Goal: Information Seeking & Learning: Learn about a topic

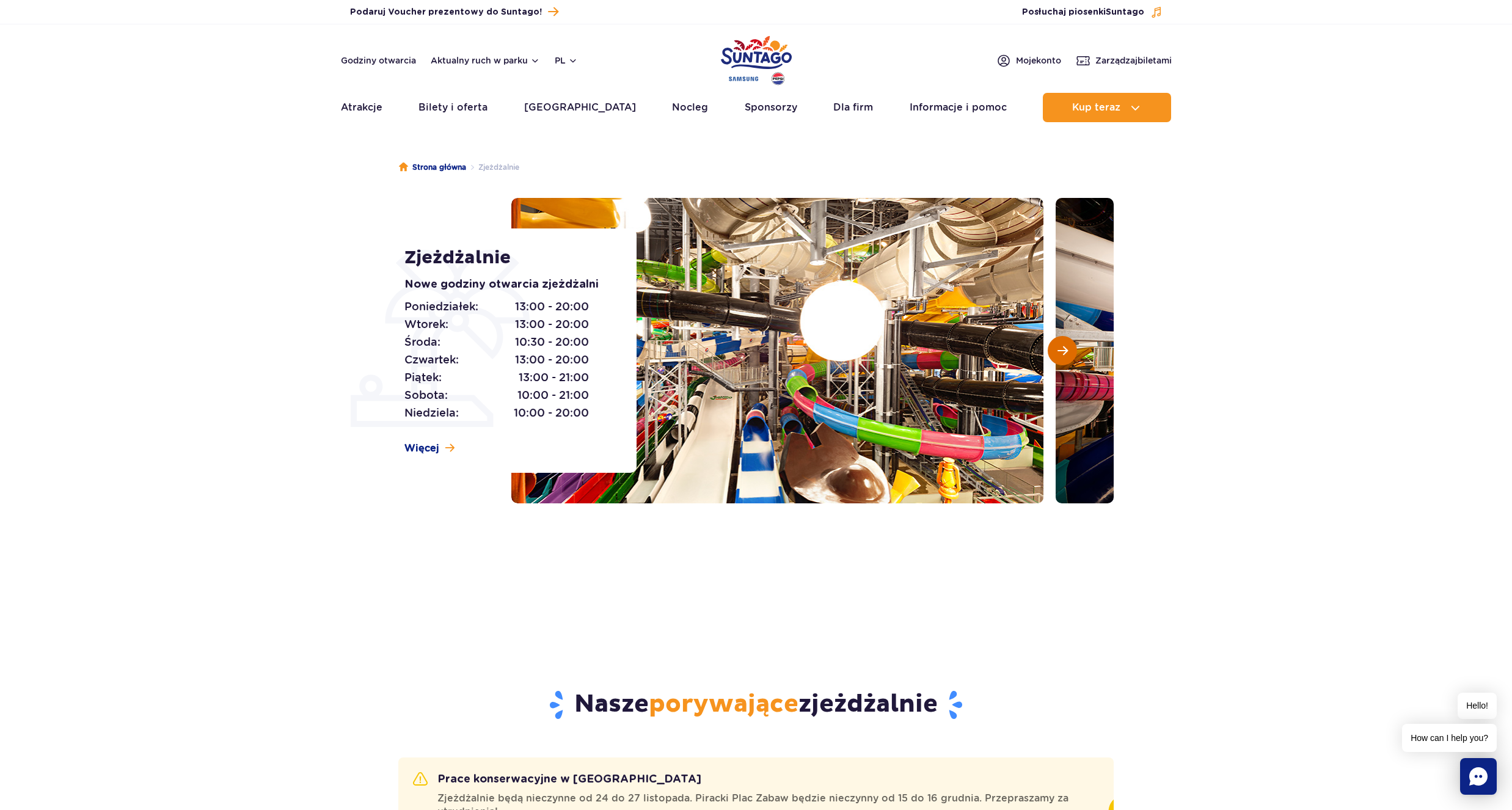
click at [1060, 358] on button "Następny slajd" at bounding box center [1062, 351] width 29 height 29
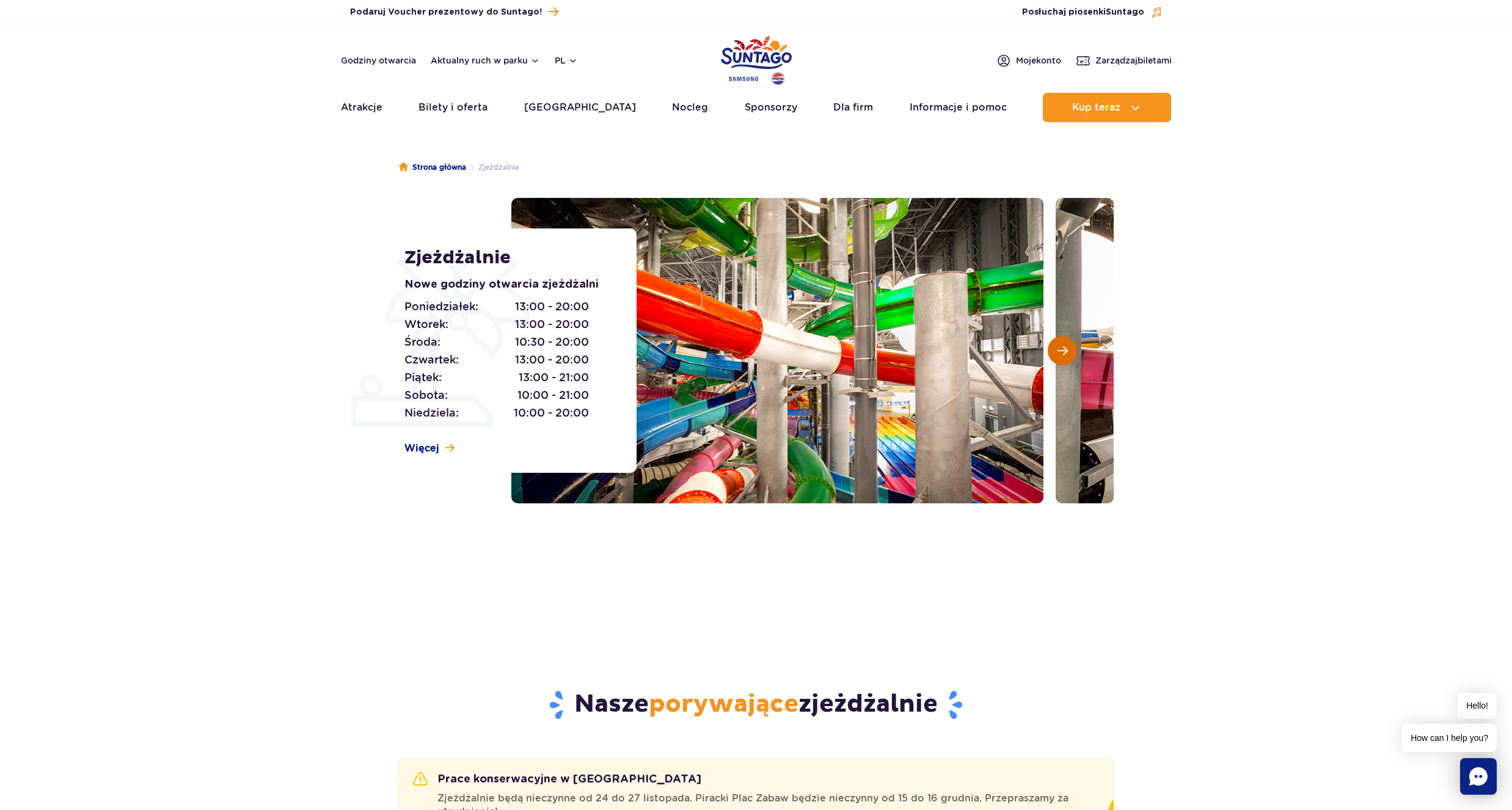
click at [1060, 358] on button "Następny slajd" at bounding box center [1062, 351] width 29 height 29
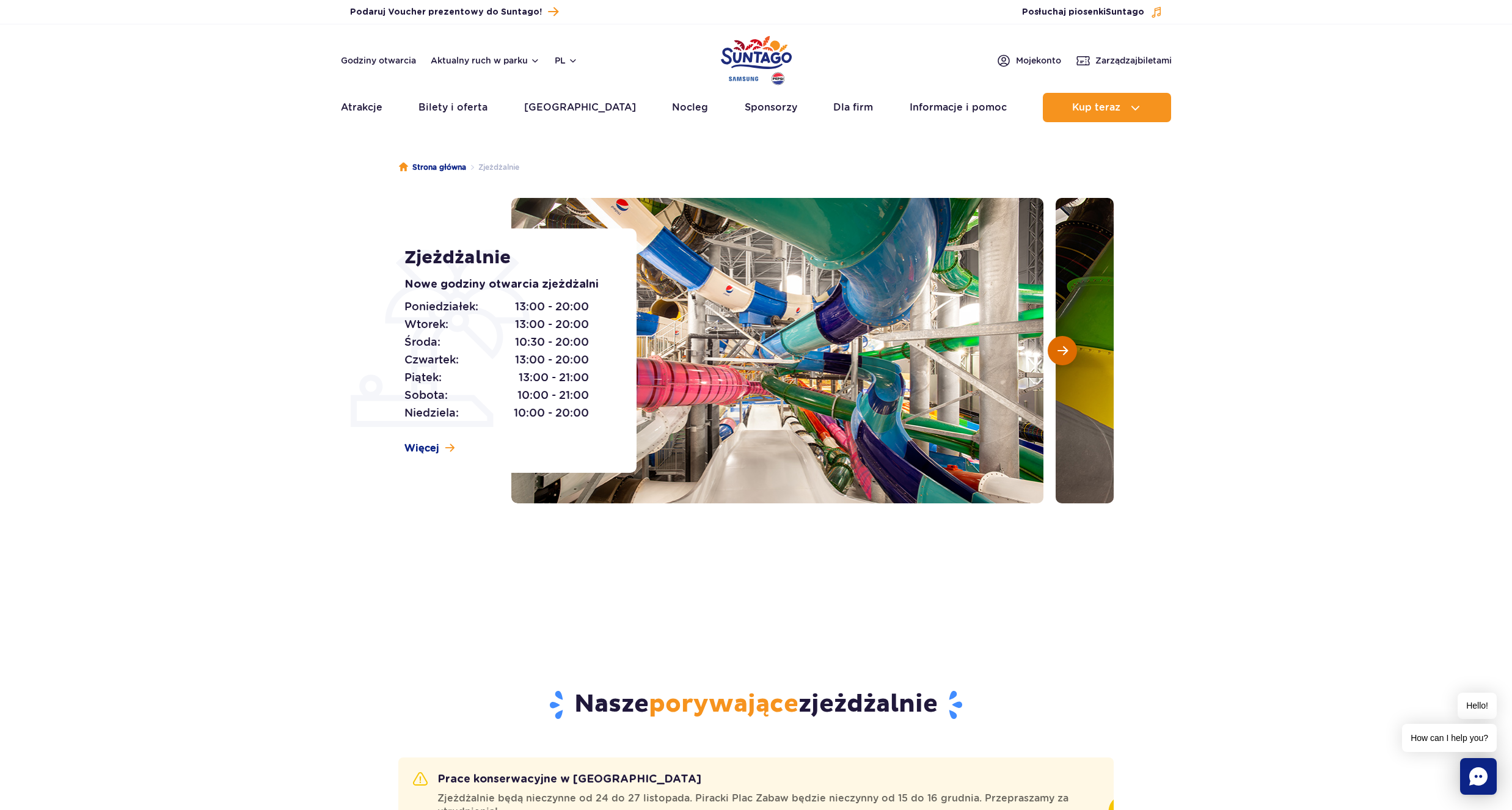
click at [1060, 358] on button "Następny slajd" at bounding box center [1062, 351] width 29 height 29
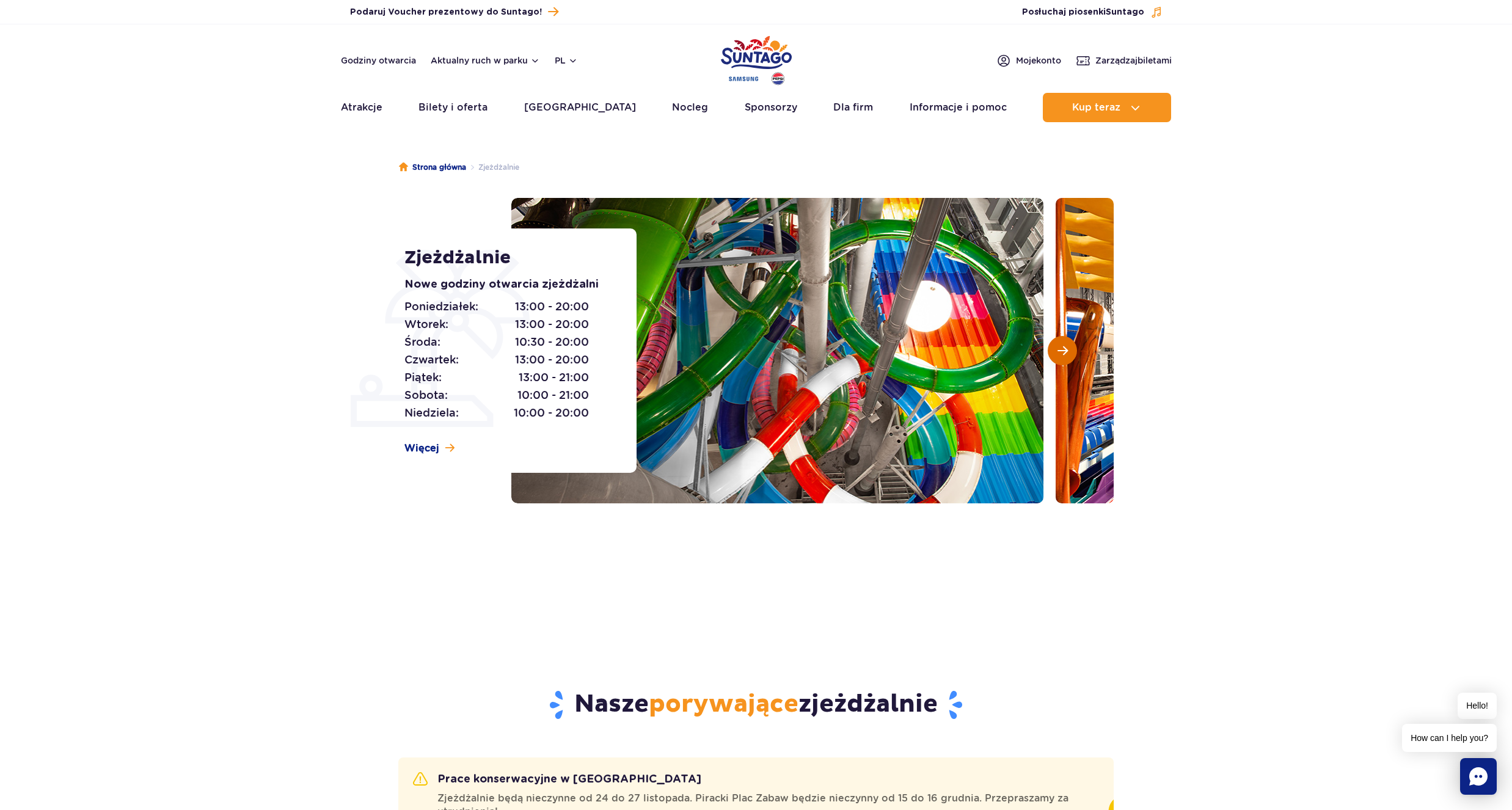
click at [1060, 358] on button "Następny slajd" at bounding box center [1062, 351] width 29 height 29
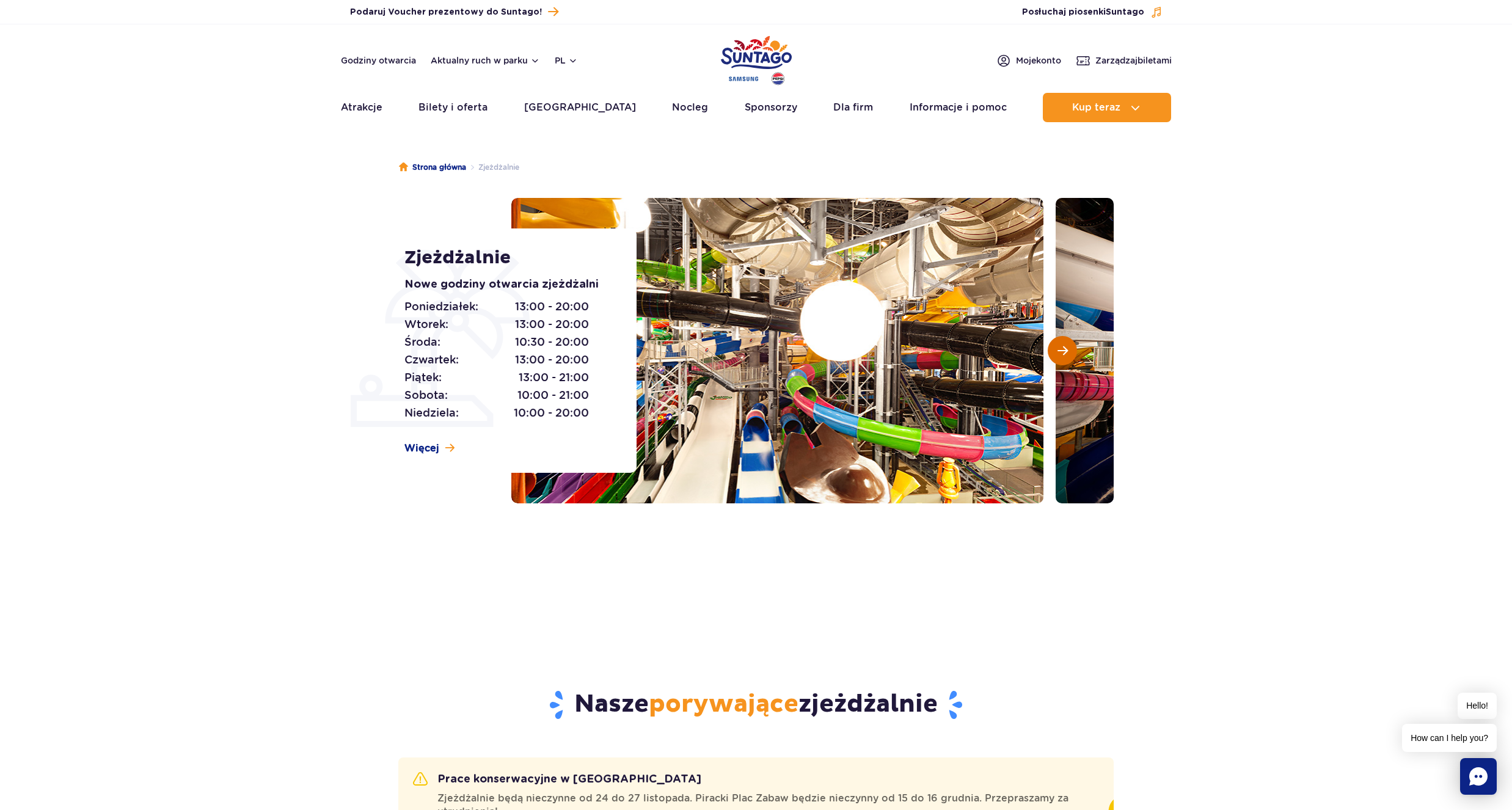
click at [1060, 358] on button "Następny slajd" at bounding box center [1062, 351] width 29 height 29
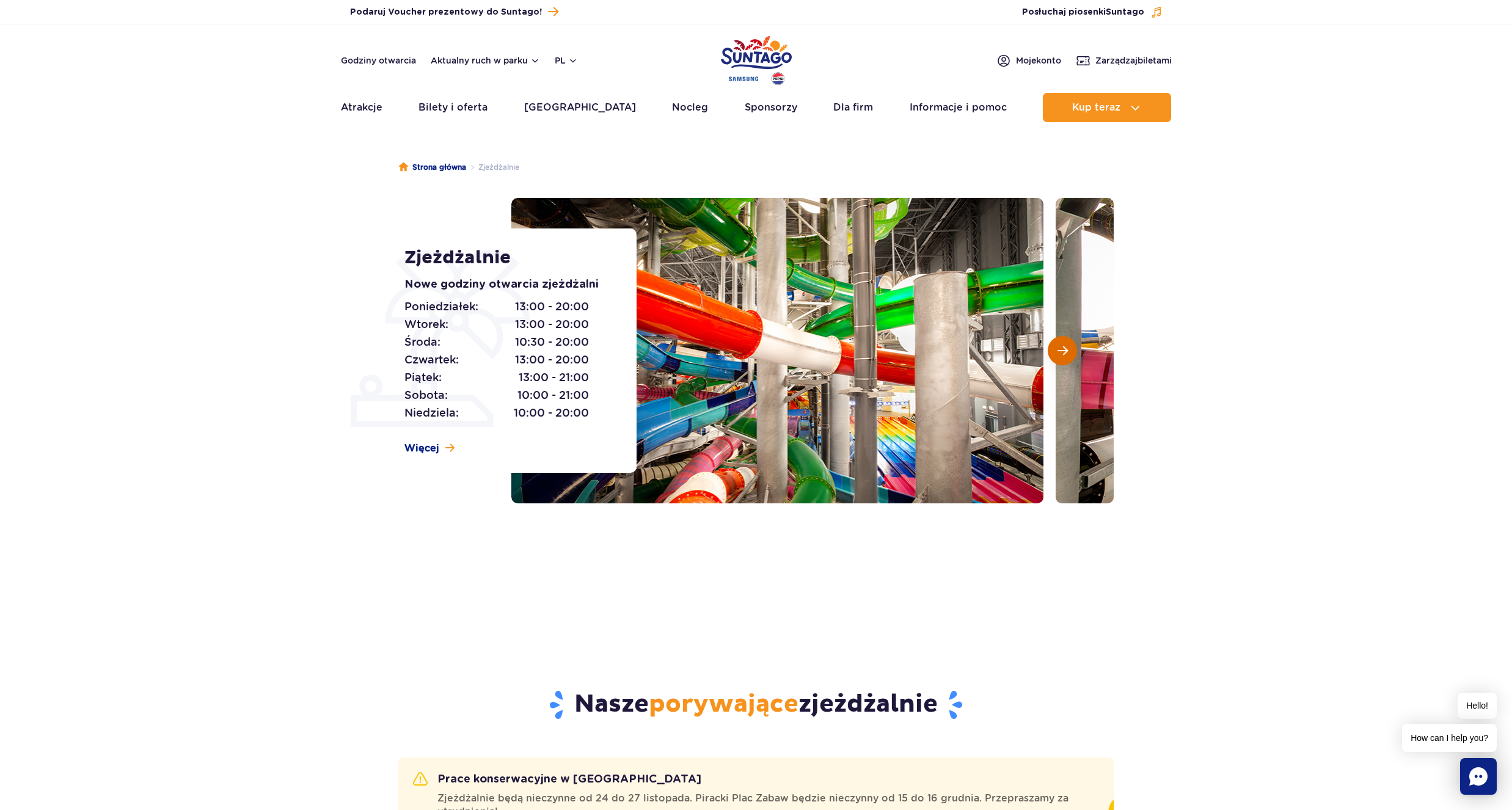
click at [1060, 358] on button "Następny slajd" at bounding box center [1062, 351] width 29 height 29
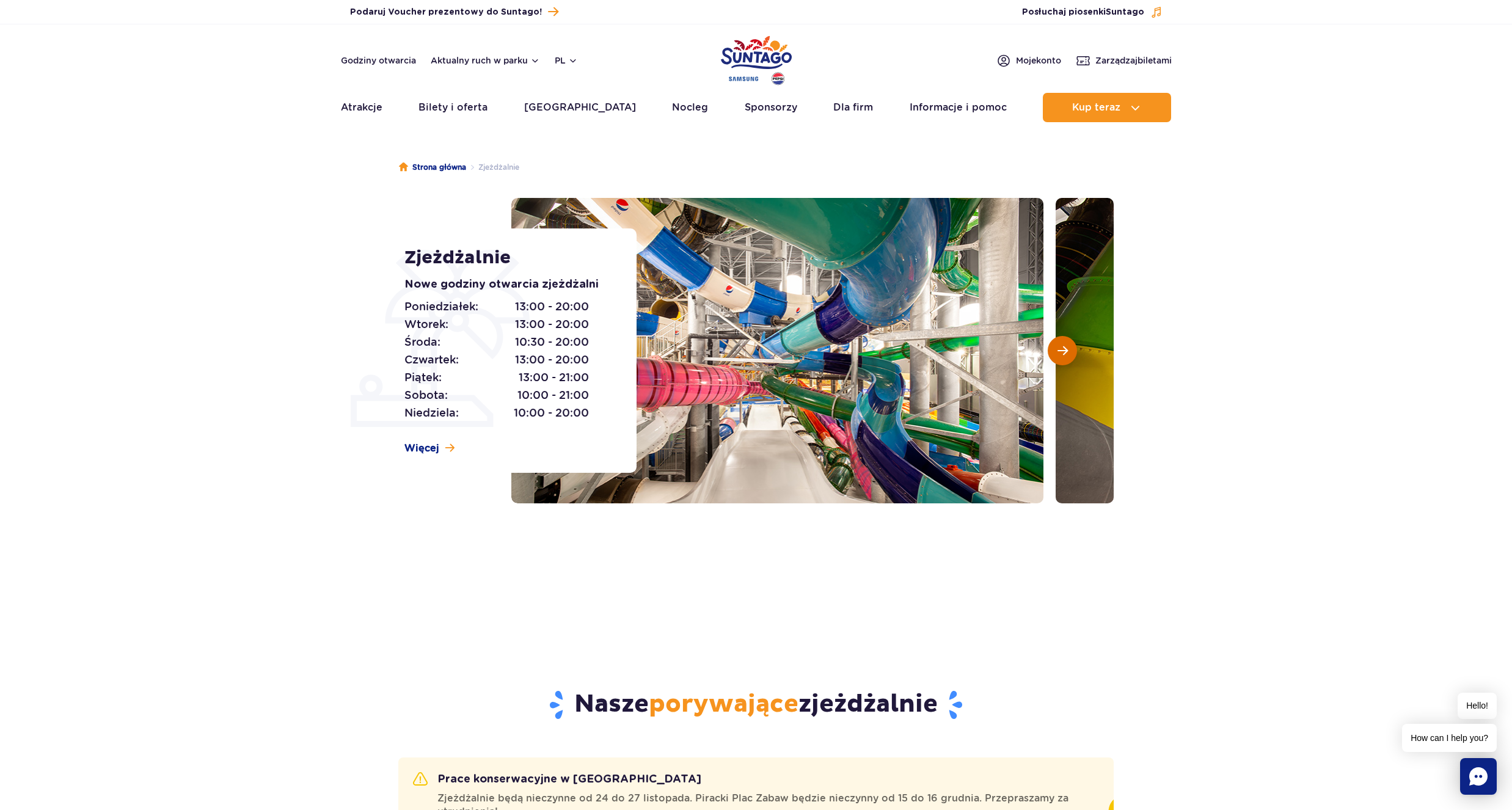
click at [1060, 358] on button "Następny slajd" at bounding box center [1062, 351] width 29 height 29
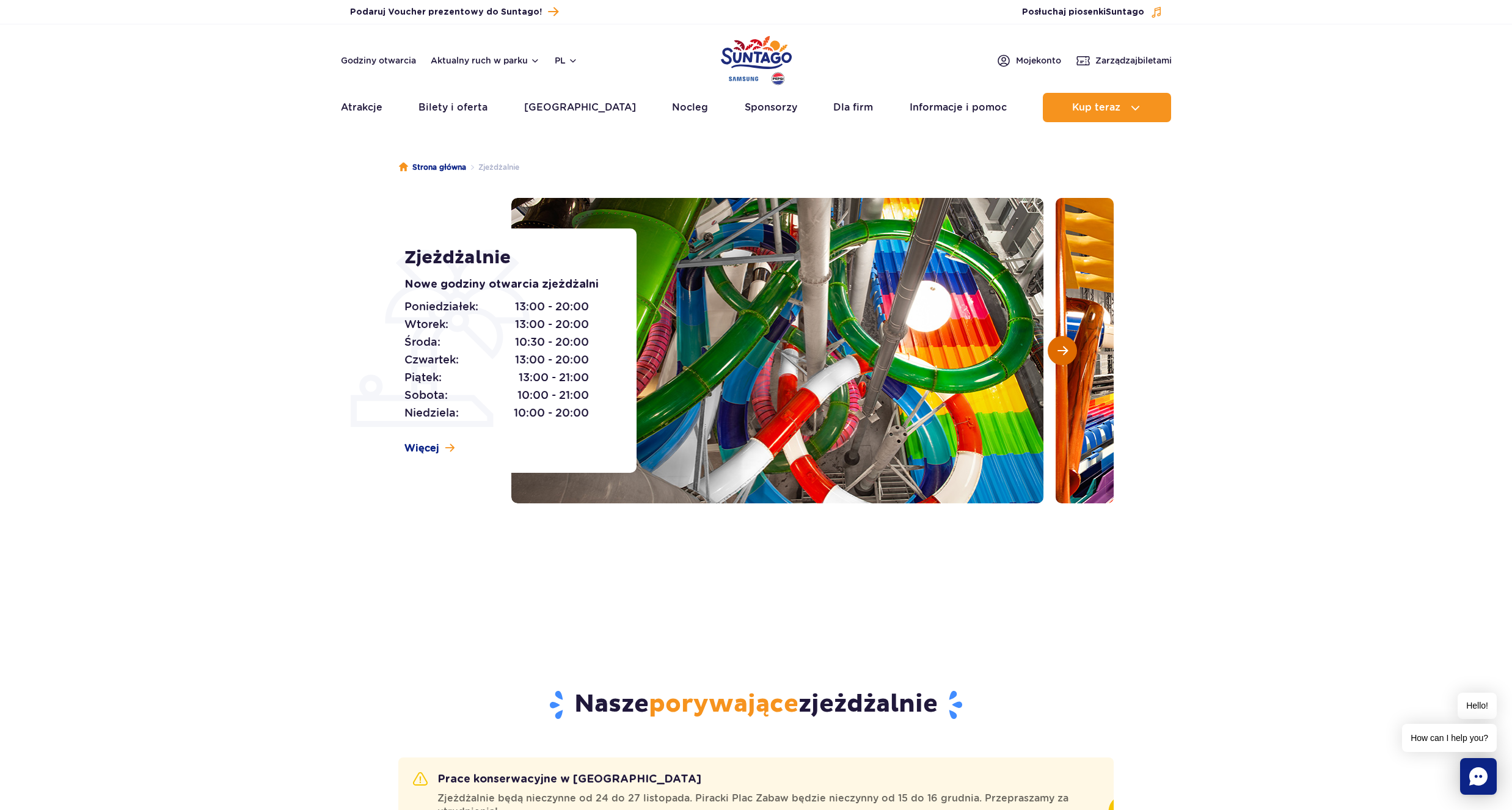
click at [1060, 358] on button "Następny slajd" at bounding box center [1062, 351] width 29 height 29
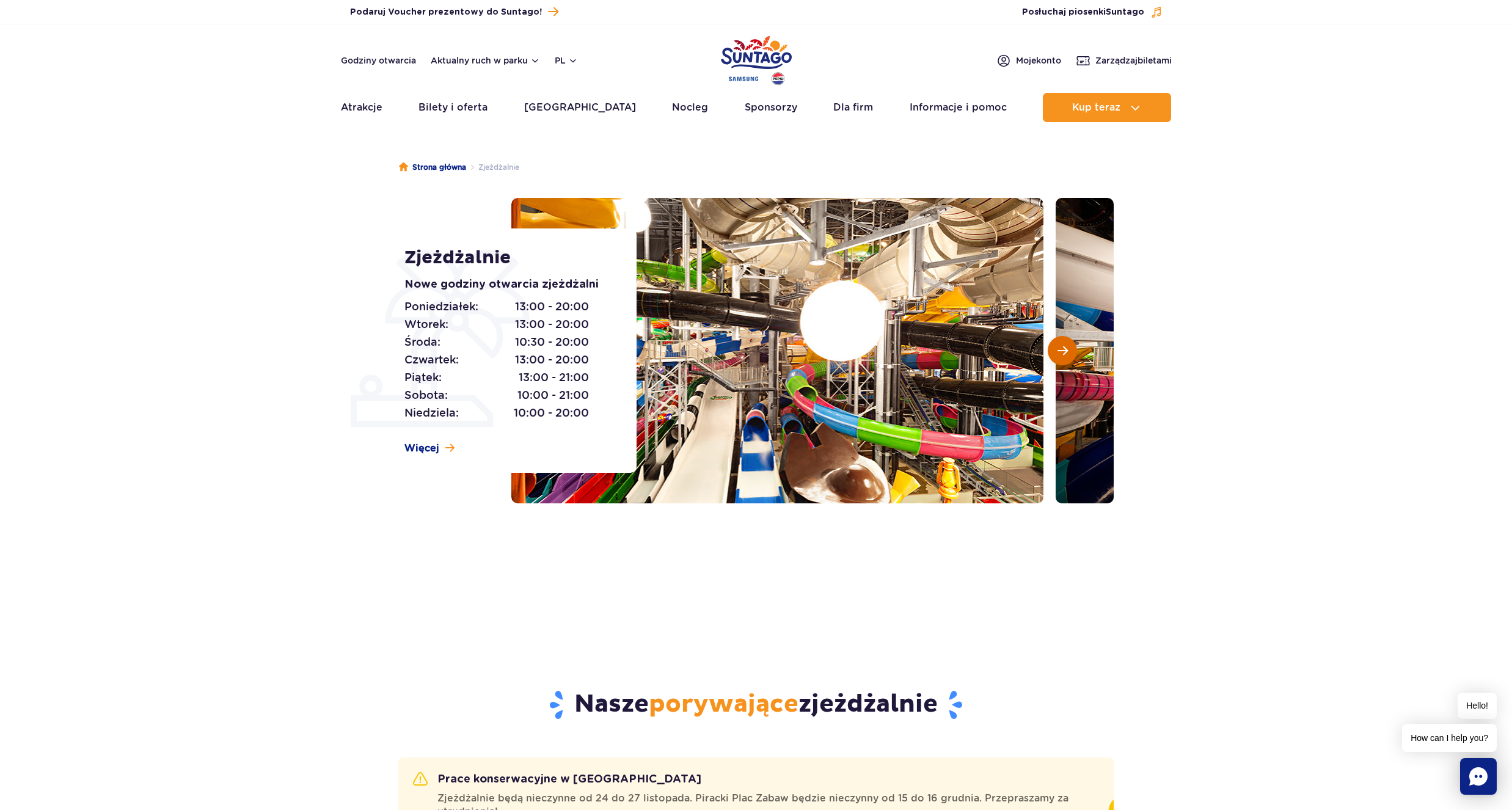
click at [1070, 352] on button "Następny slajd" at bounding box center [1062, 351] width 29 height 29
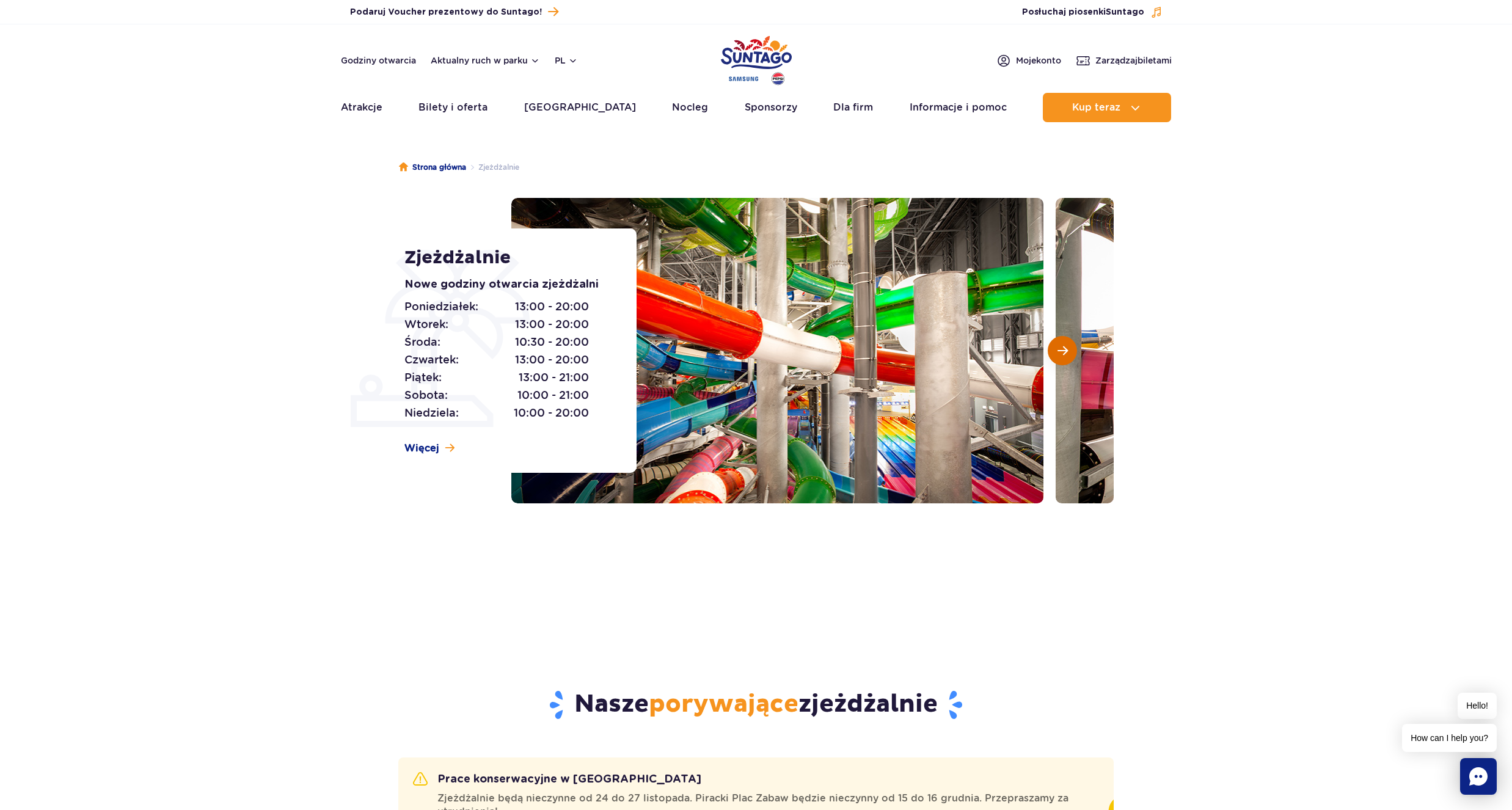
click at [1062, 352] on span "Następny slajd" at bounding box center [1063, 351] width 11 height 11
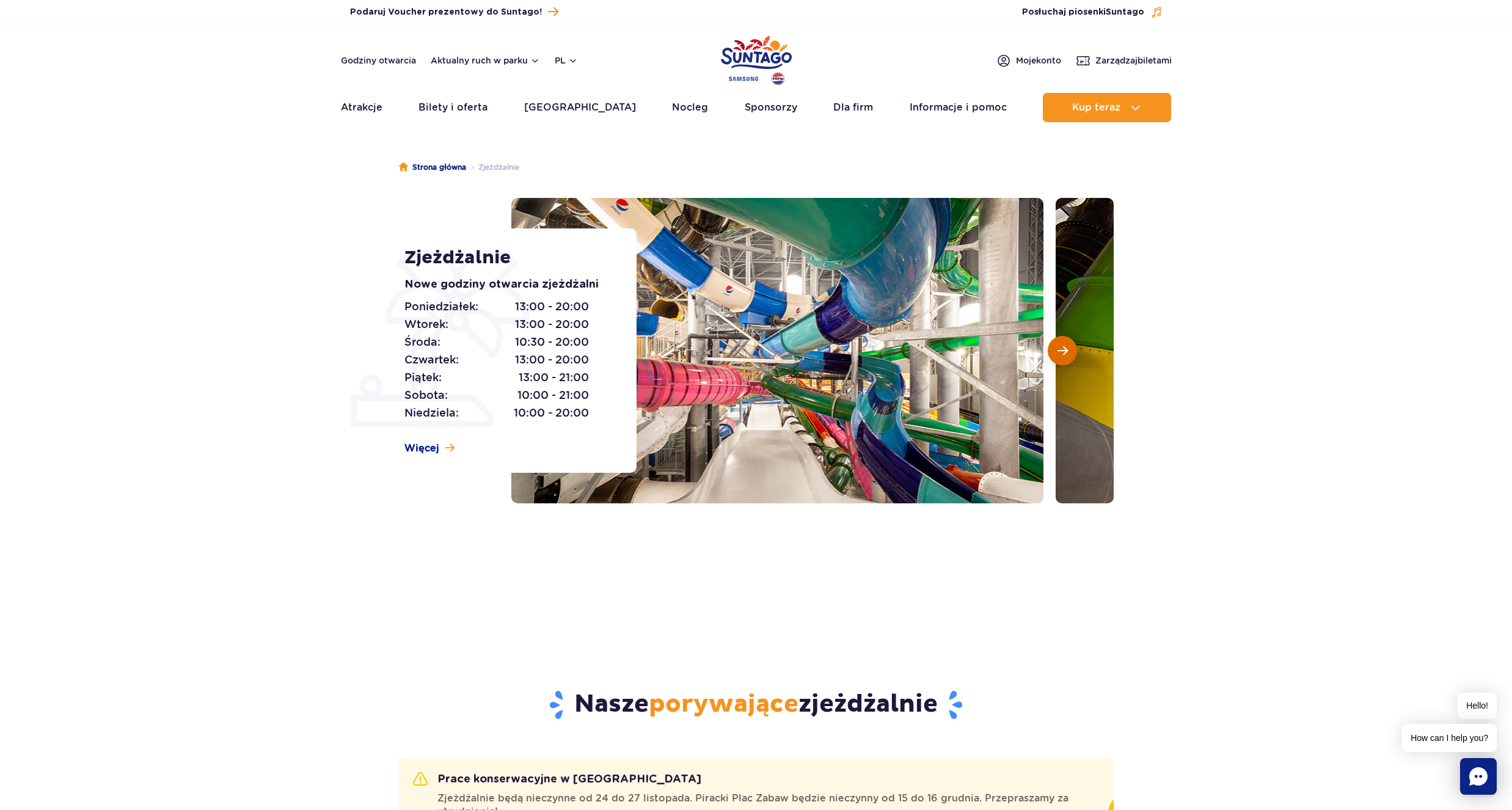
click at [1062, 352] on span "Następny slajd" at bounding box center [1063, 351] width 11 height 11
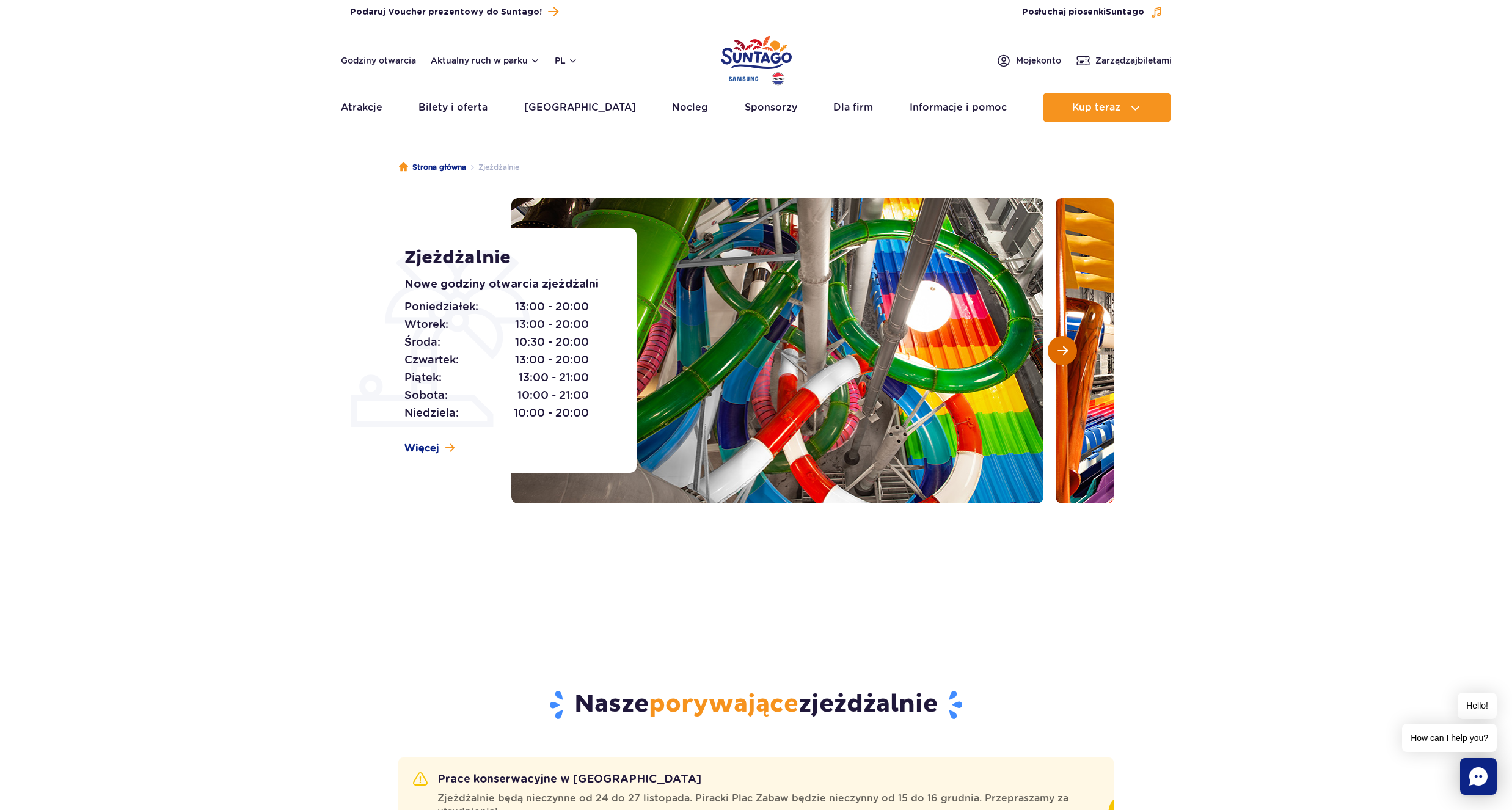
click at [1062, 352] on span "Następny slajd" at bounding box center [1063, 351] width 11 height 11
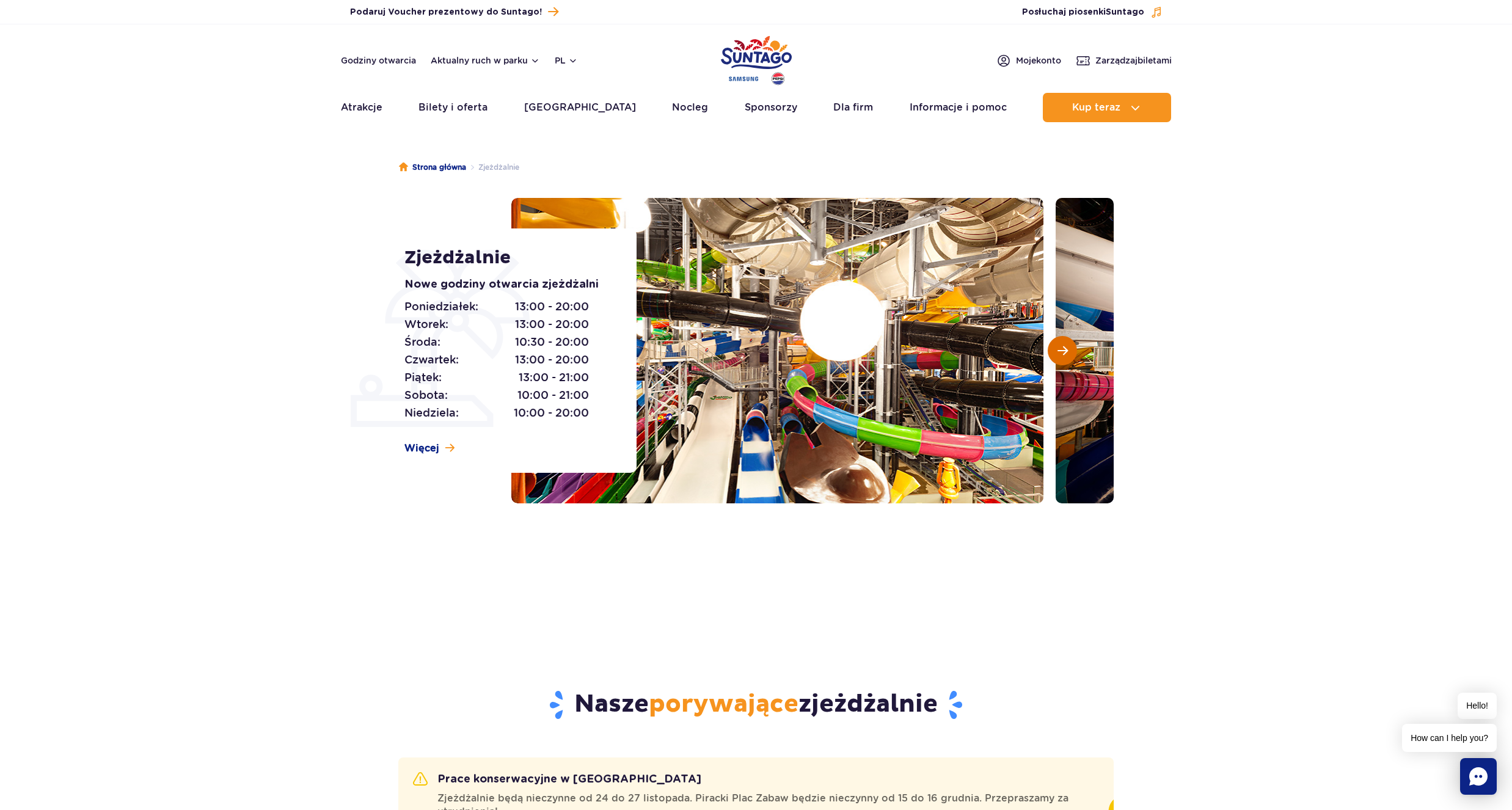
click at [1061, 352] on span "Następny slajd" at bounding box center [1063, 351] width 11 height 11
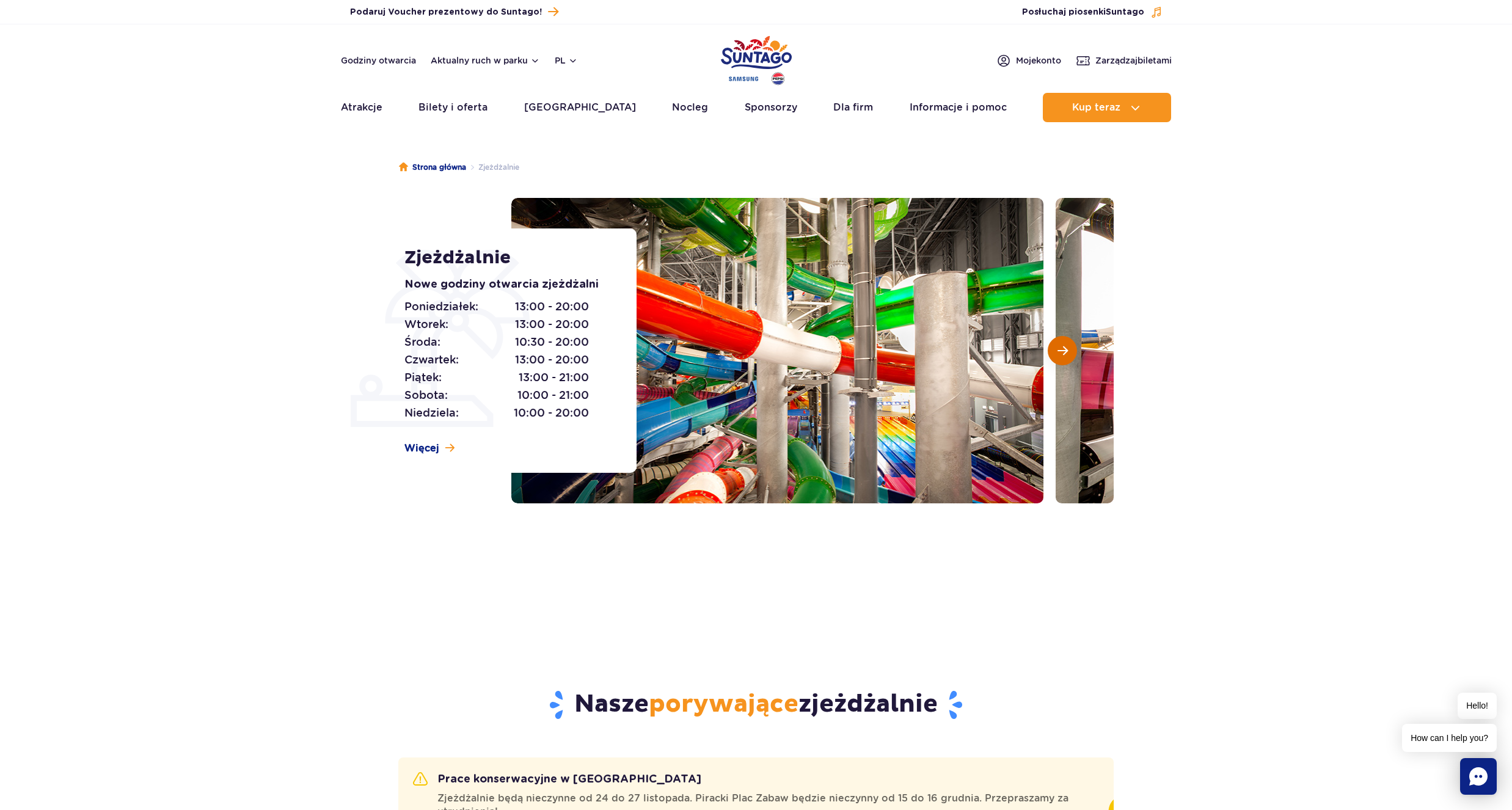
click at [1061, 352] on span "Następny slajd" at bounding box center [1063, 351] width 11 height 11
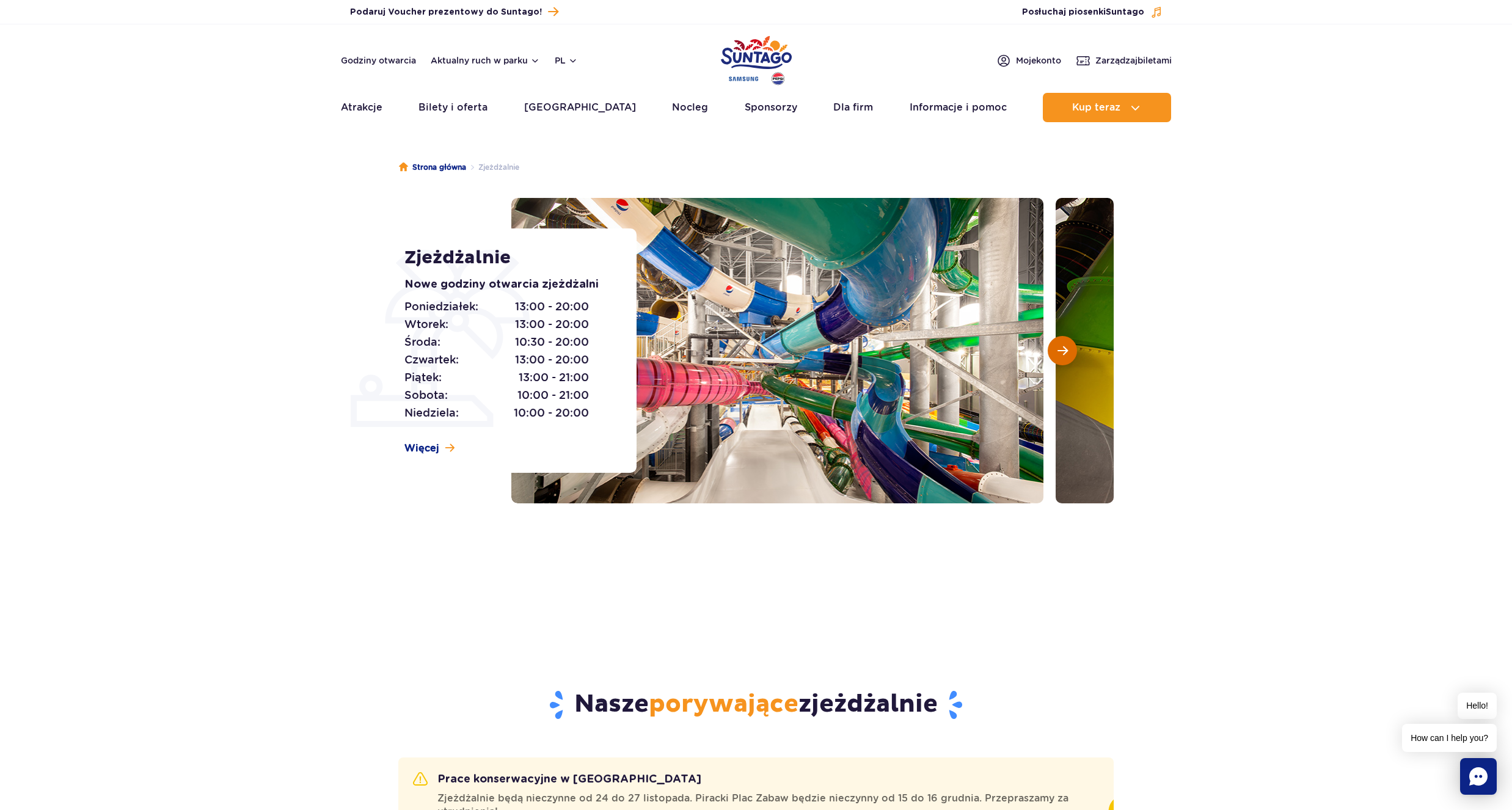
click at [1061, 352] on span "Następny slajd" at bounding box center [1063, 351] width 11 height 11
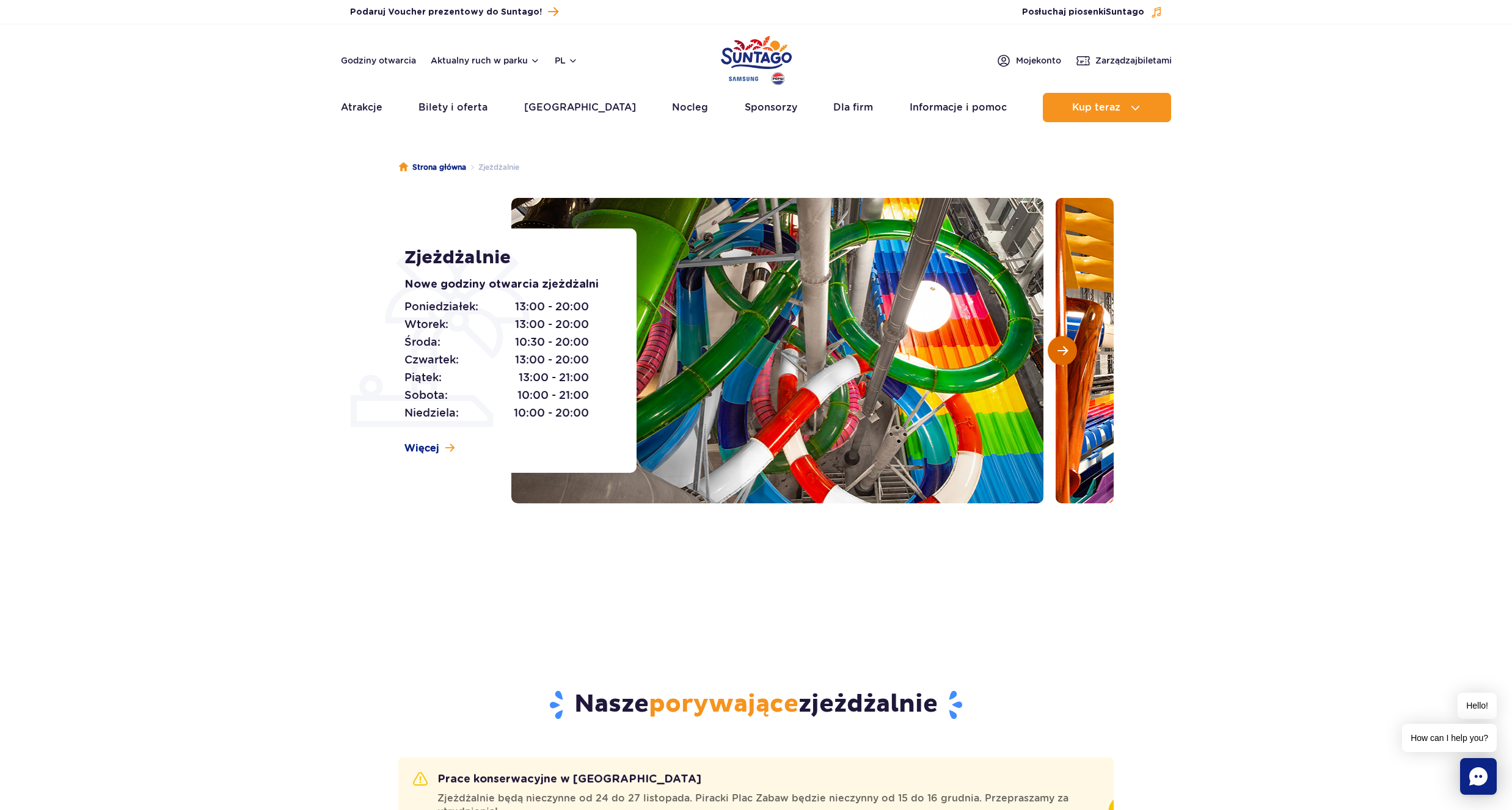
click at [1061, 352] on span "Następny slajd" at bounding box center [1063, 351] width 11 height 11
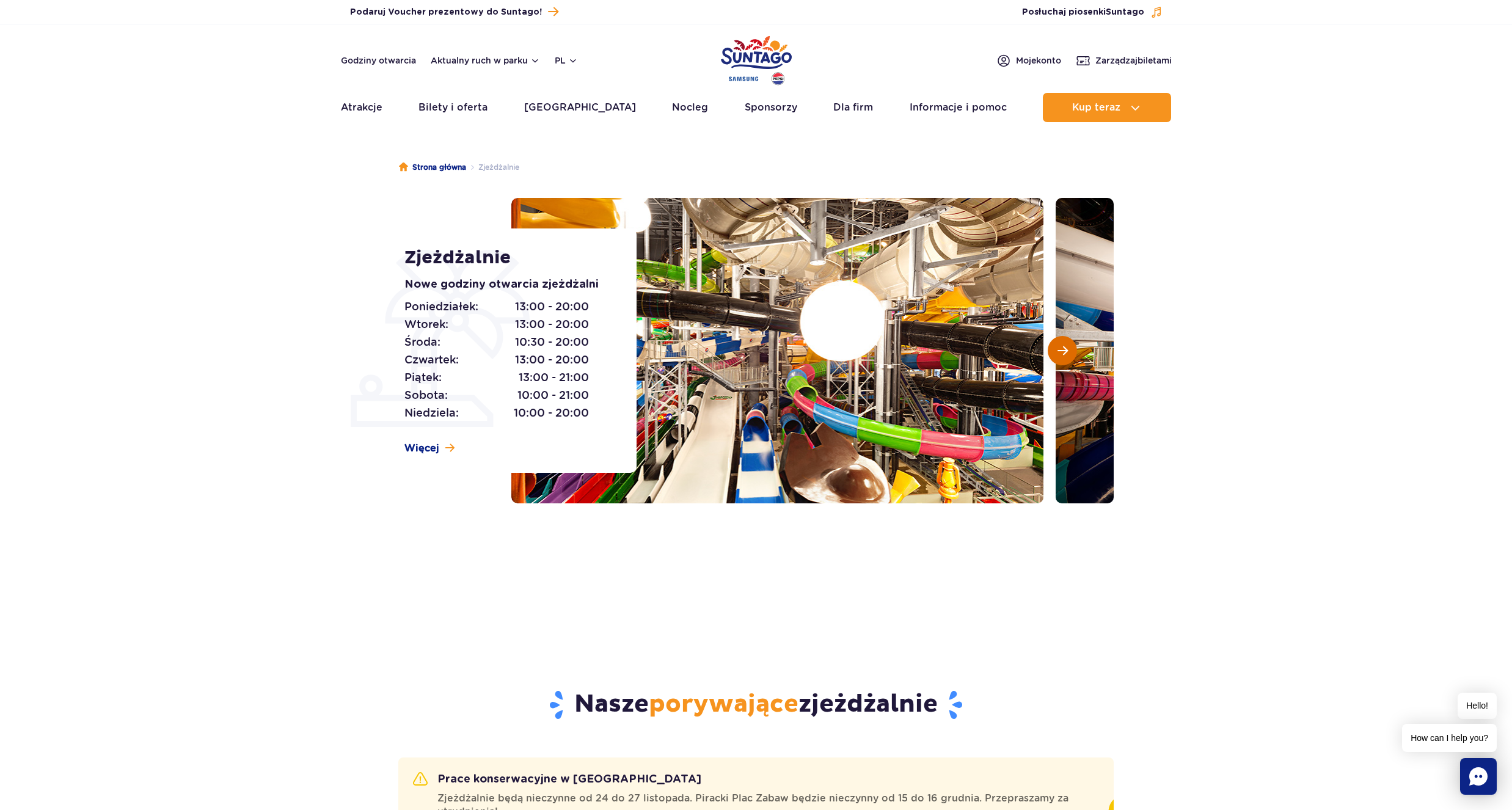
click at [1061, 352] on span "Następny slajd" at bounding box center [1063, 351] width 11 height 11
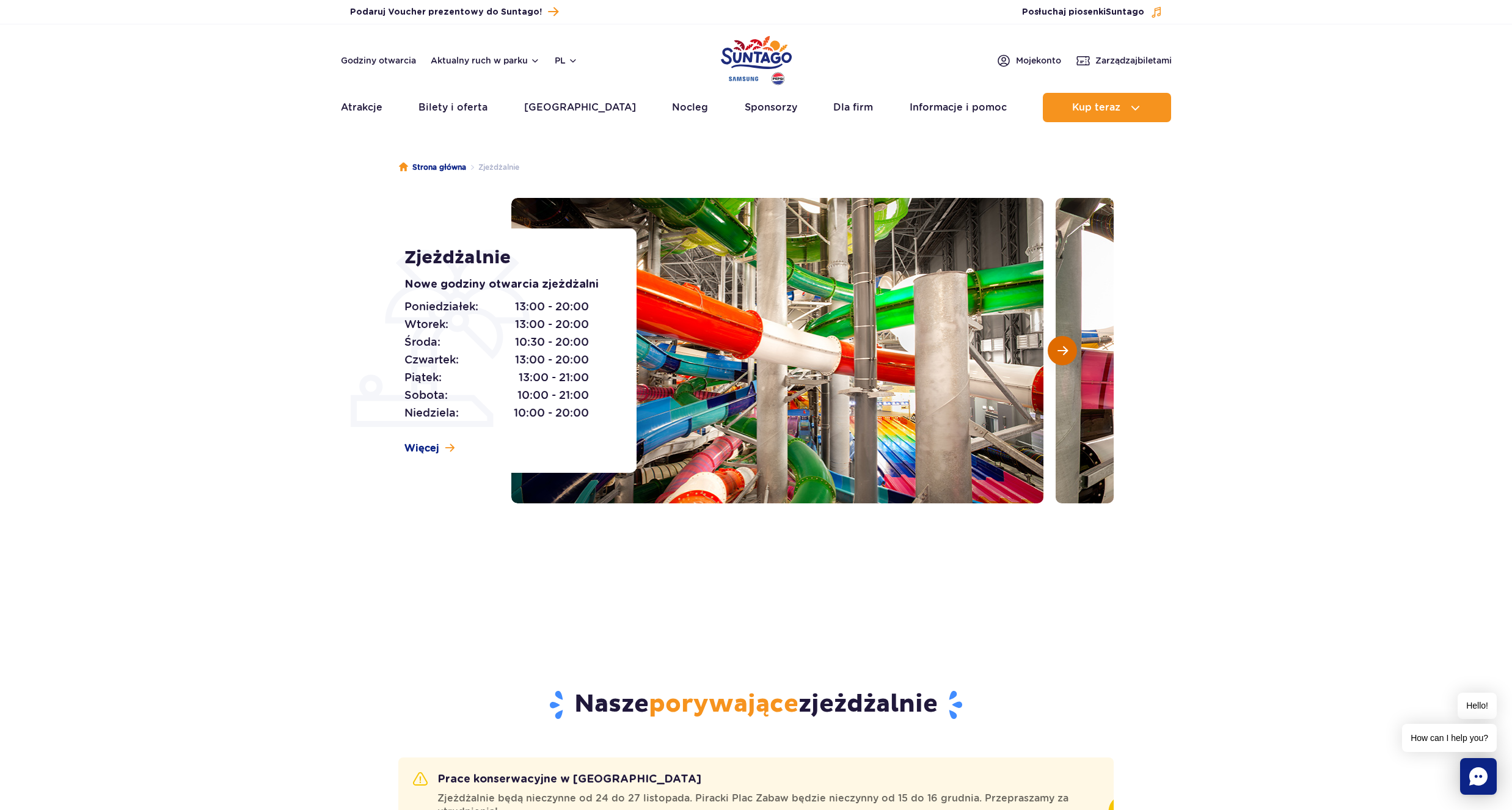
click at [1061, 352] on span "Następny slajd" at bounding box center [1063, 351] width 11 height 11
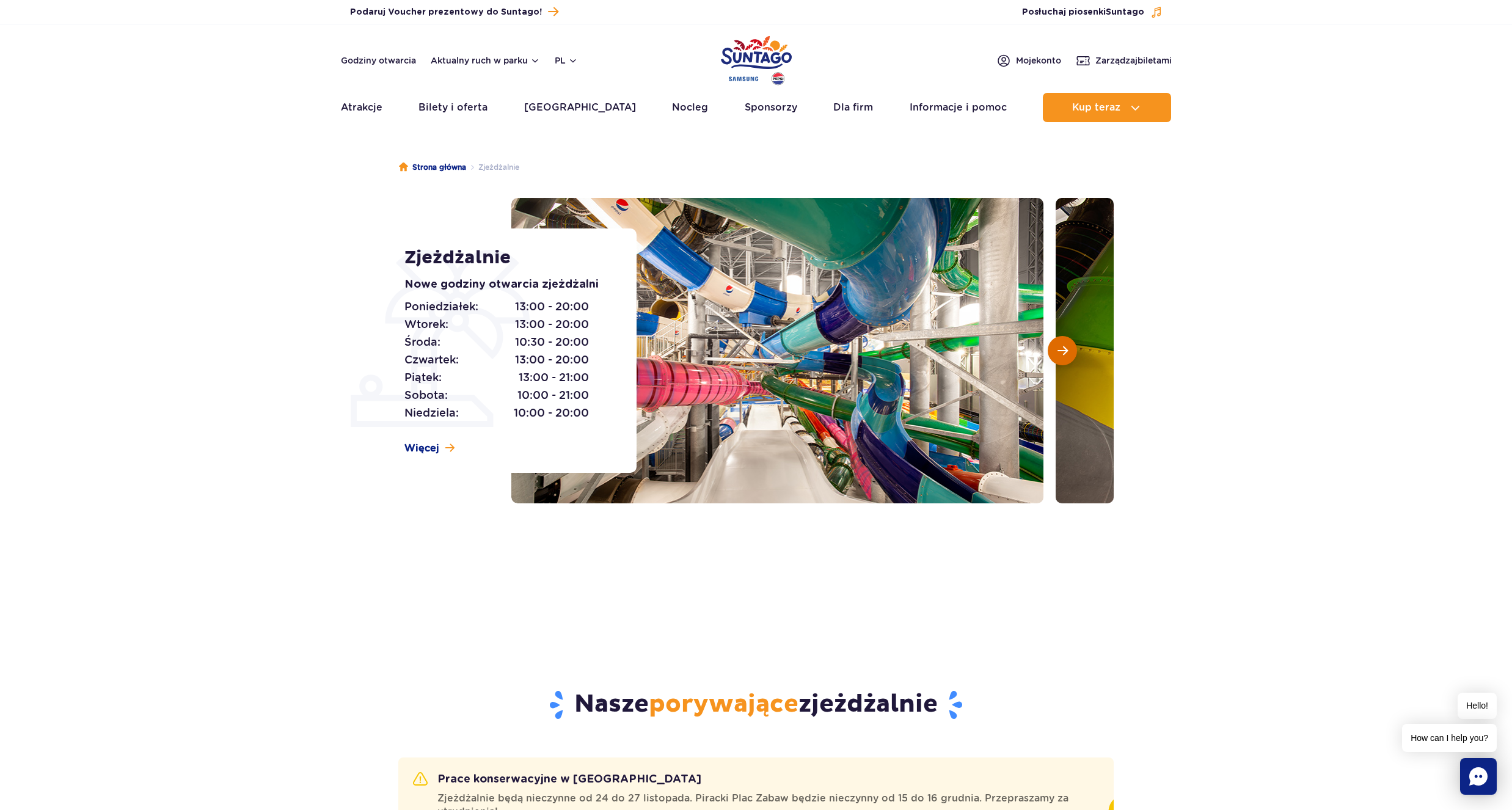
click at [1061, 352] on span "Następny slajd" at bounding box center [1063, 351] width 11 height 11
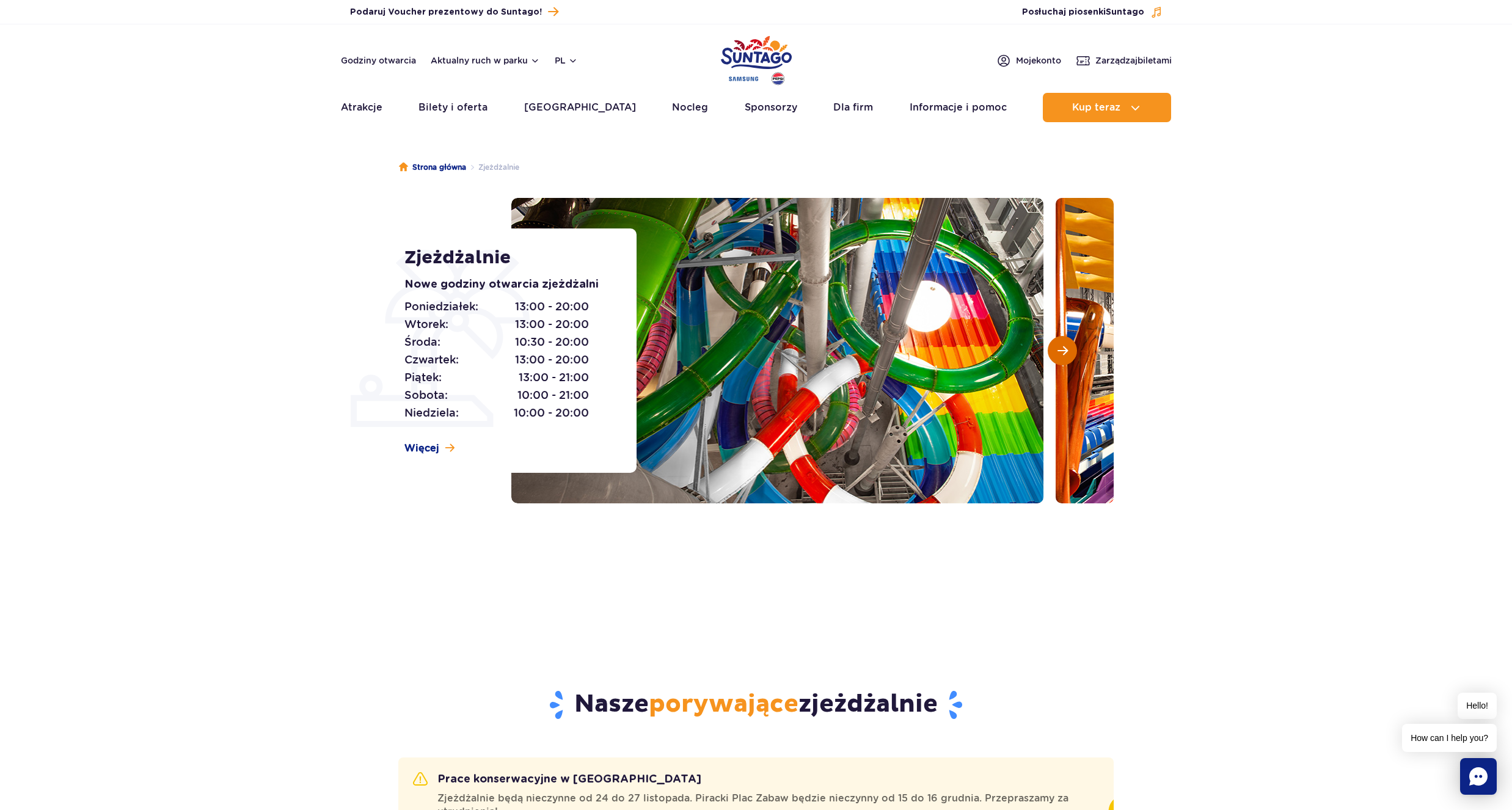
click at [1058, 353] on span "Następny slajd" at bounding box center [1063, 351] width 11 height 11
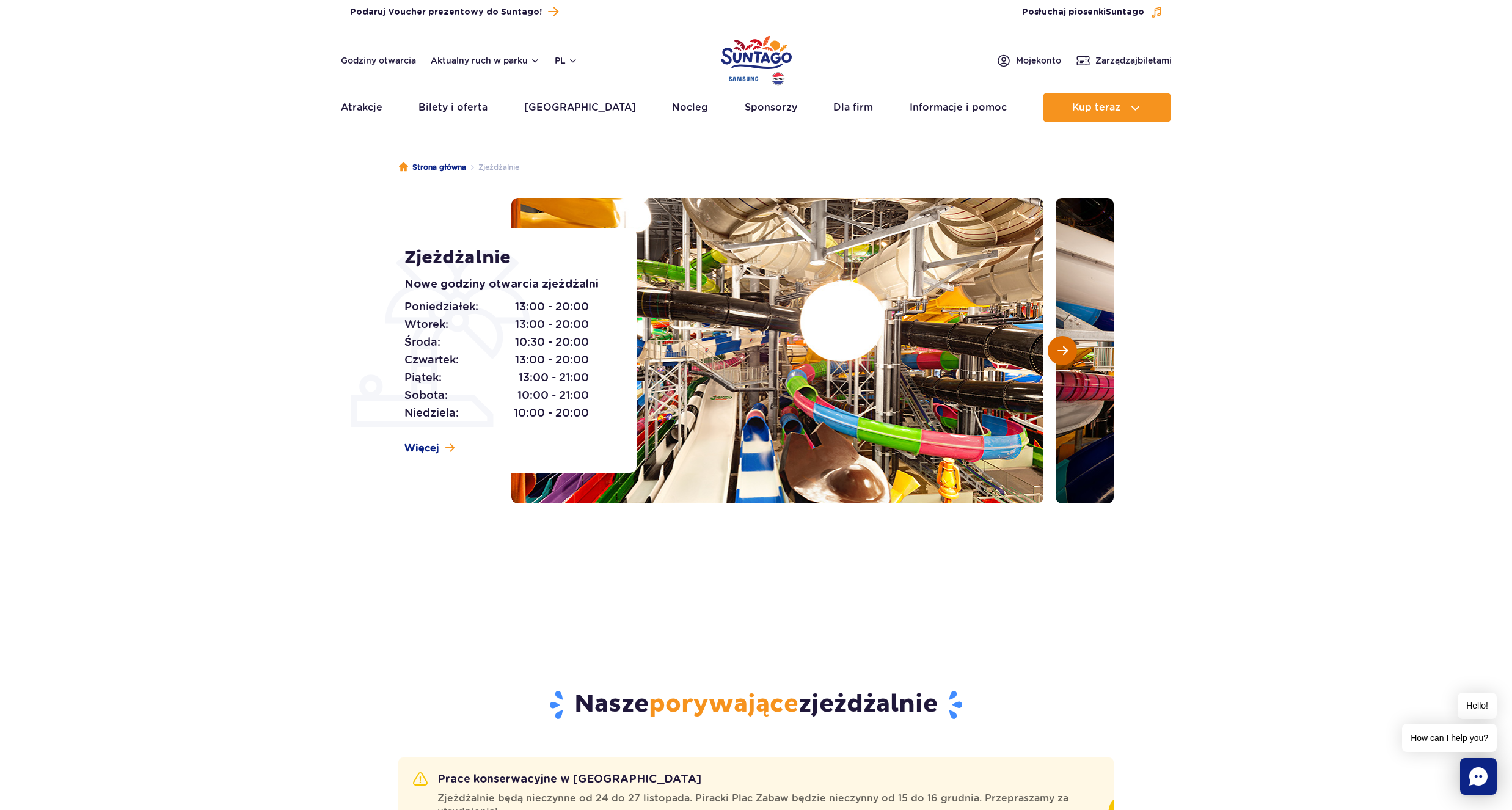
click at [1058, 353] on span "Następny slajd" at bounding box center [1063, 351] width 11 height 11
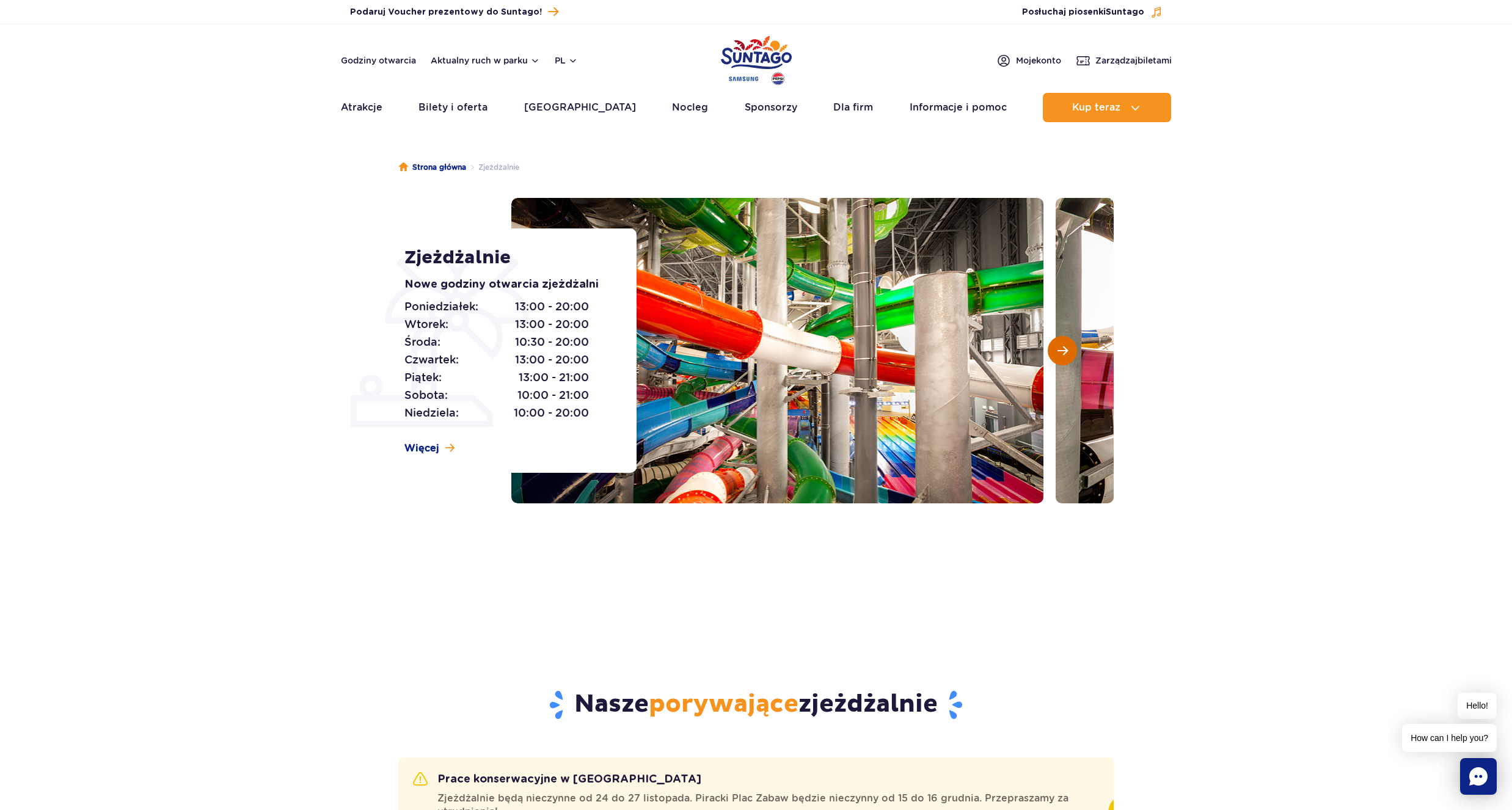
click at [1058, 353] on span "Następny slajd" at bounding box center [1063, 351] width 11 height 11
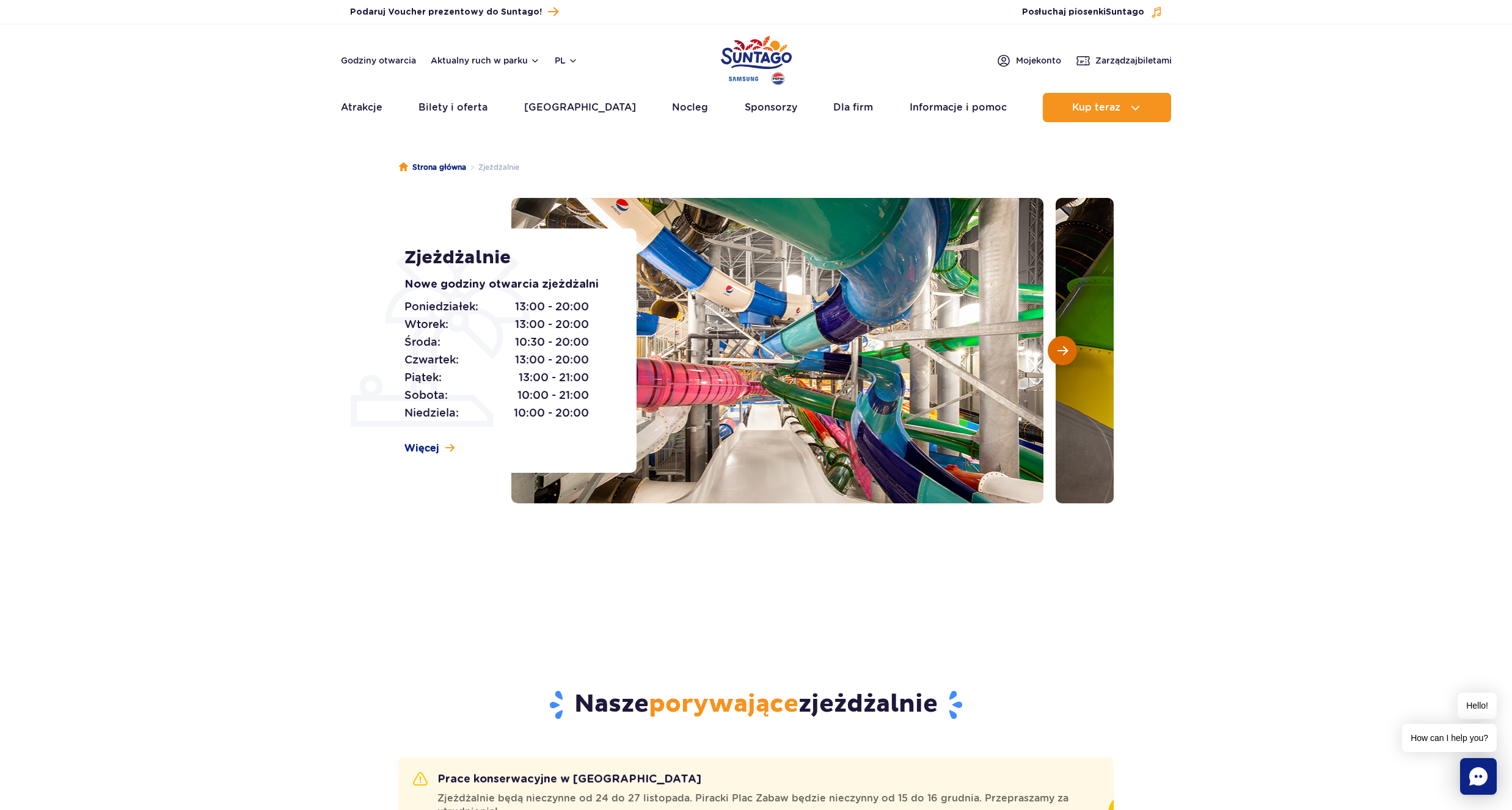
click at [1058, 353] on span "Następny slajd" at bounding box center [1063, 351] width 11 height 11
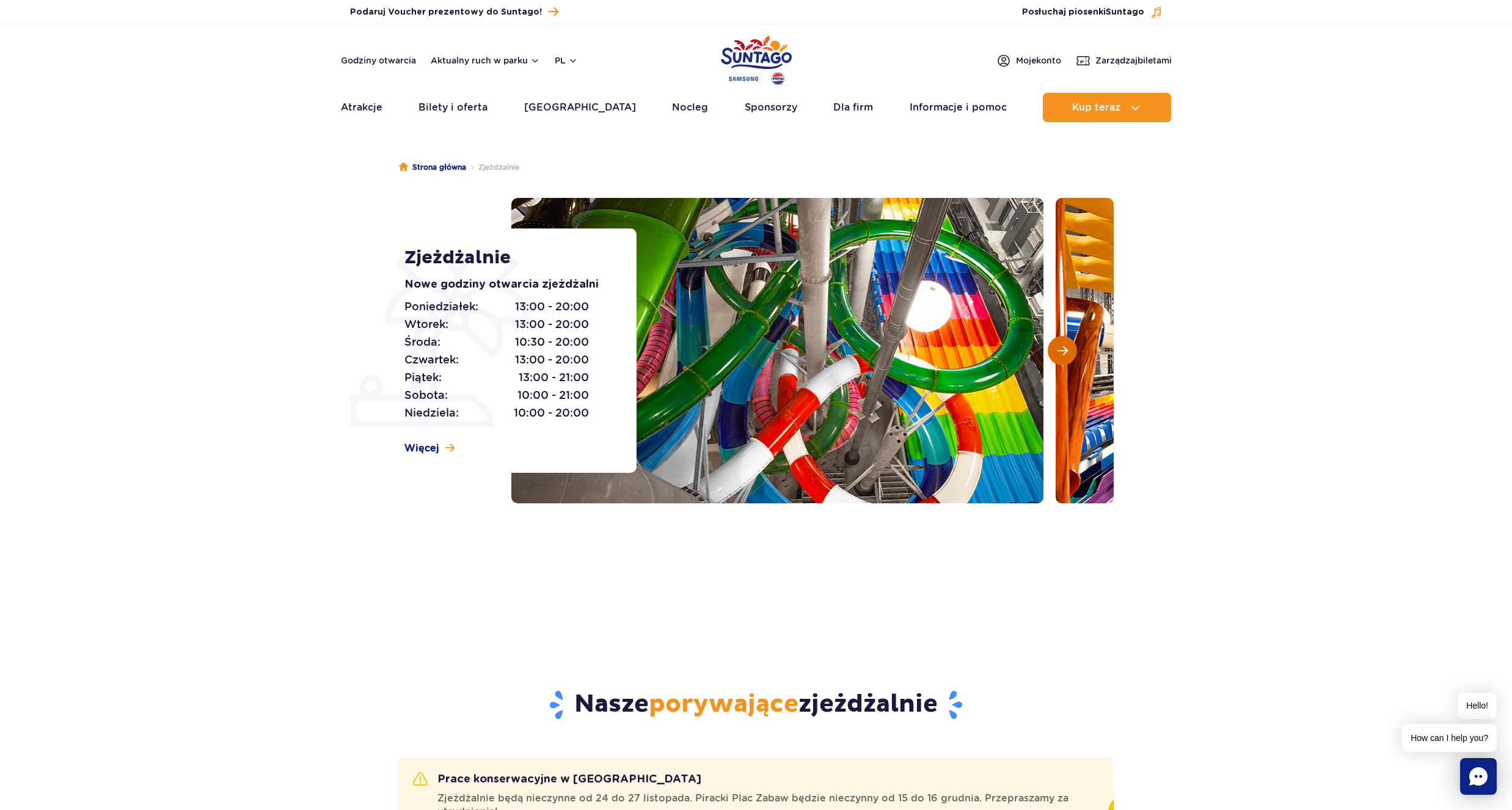
click at [1058, 353] on span "Następny slajd" at bounding box center [1063, 351] width 11 height 11
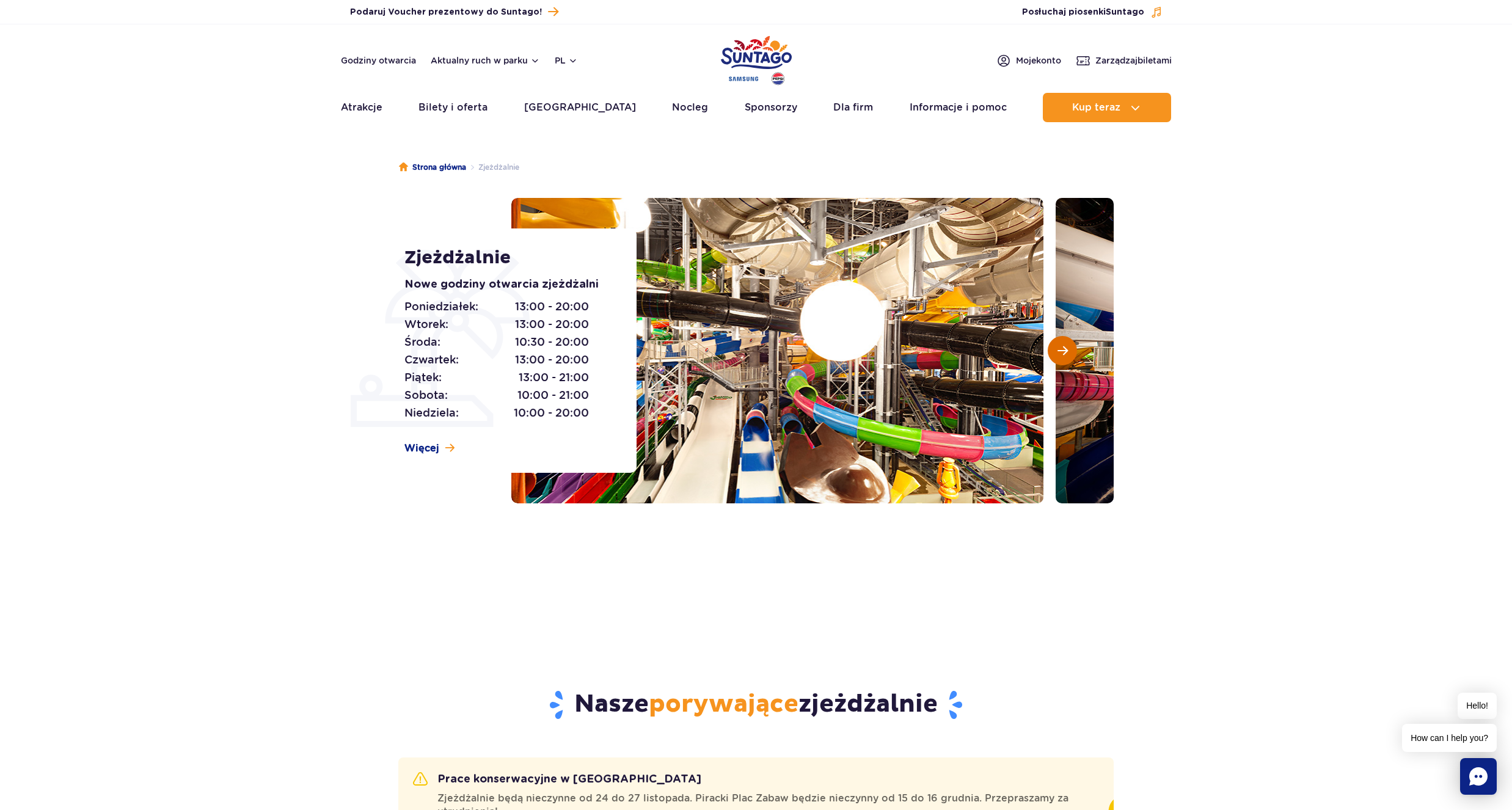
click at [1058, 353] on span "Następny slajd" at bounding box center [1063, 351] width 11 height 11
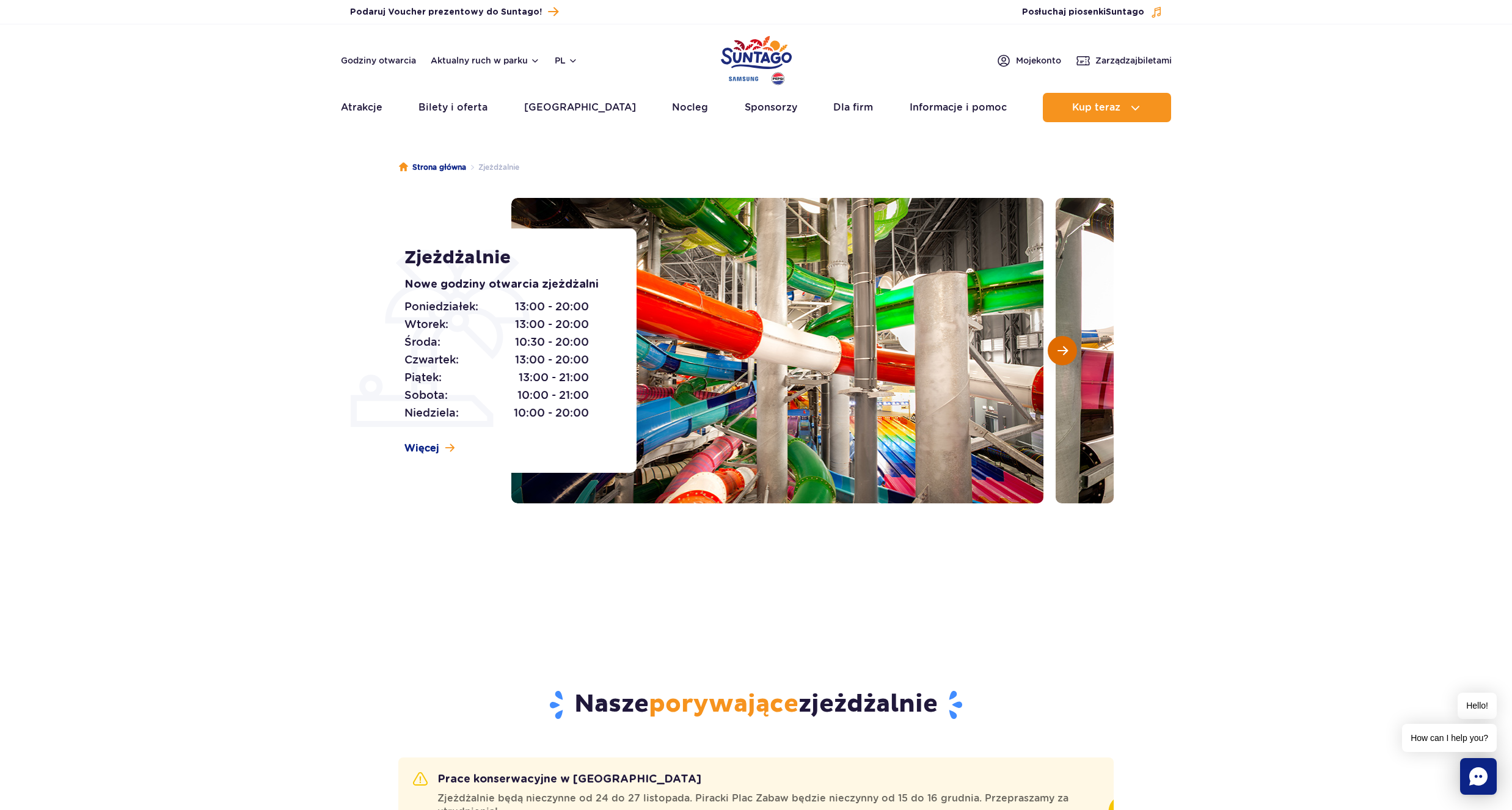
click at [1058, 353] on span "Następny slajd" at bounding box center [1063, 351] width 11 height 11
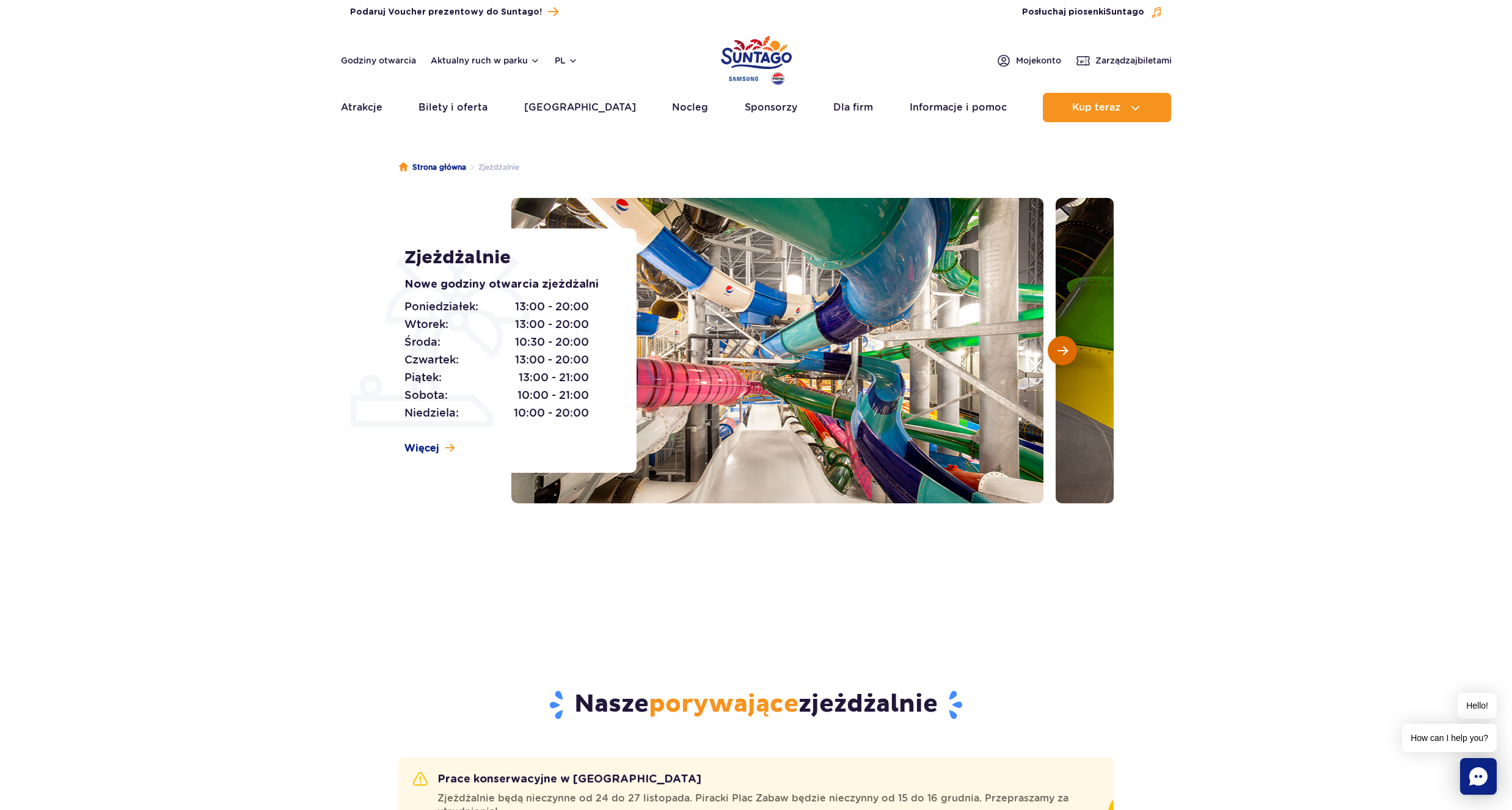
click at [1058, 353] on span "Następny slajd" at bounding box center [1063, 351] width 11 height 11
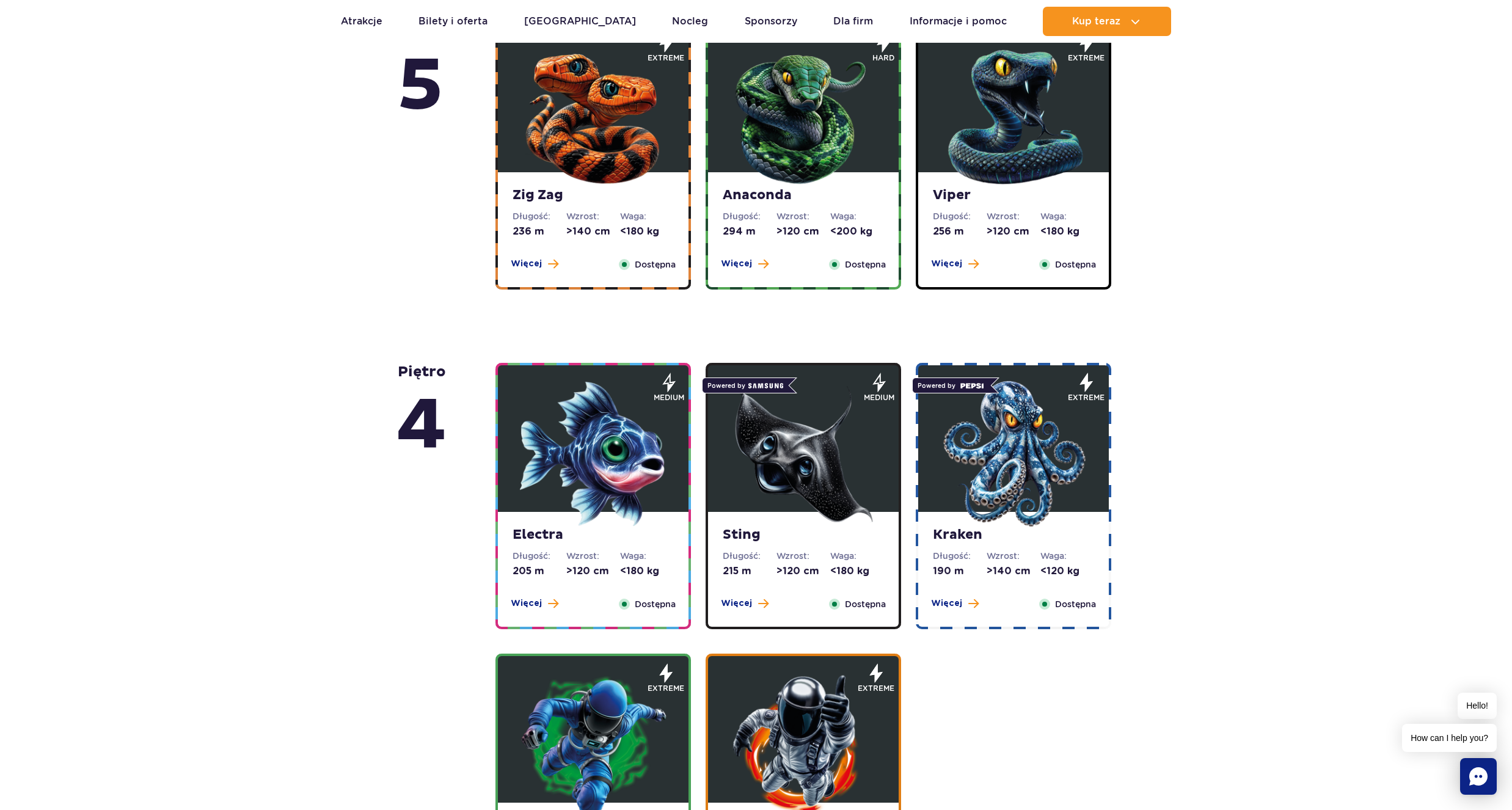
scroll to position [880, 0]
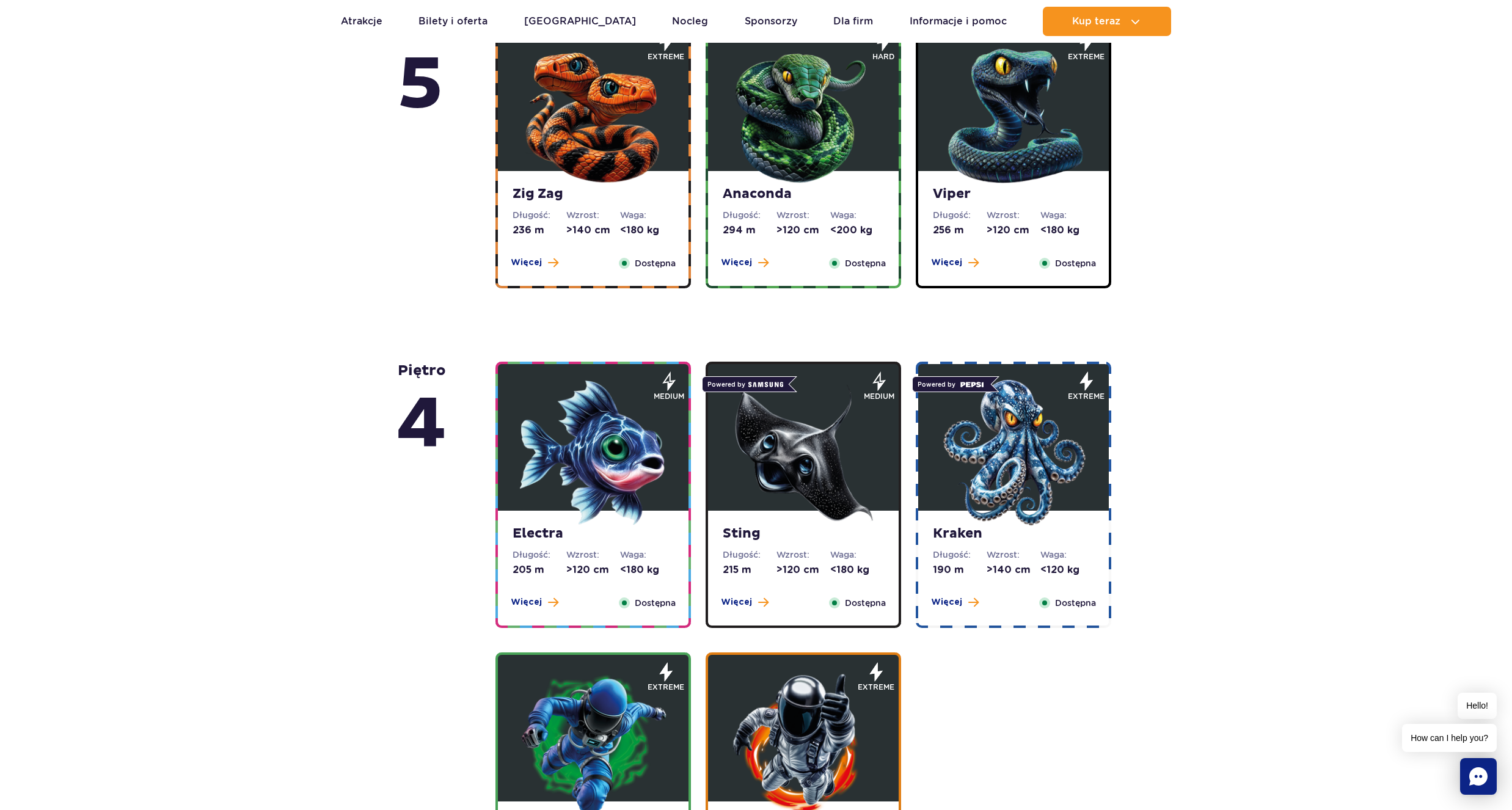
click at [583, 491] on img at bounding box center [593, 453] width 147 height 147
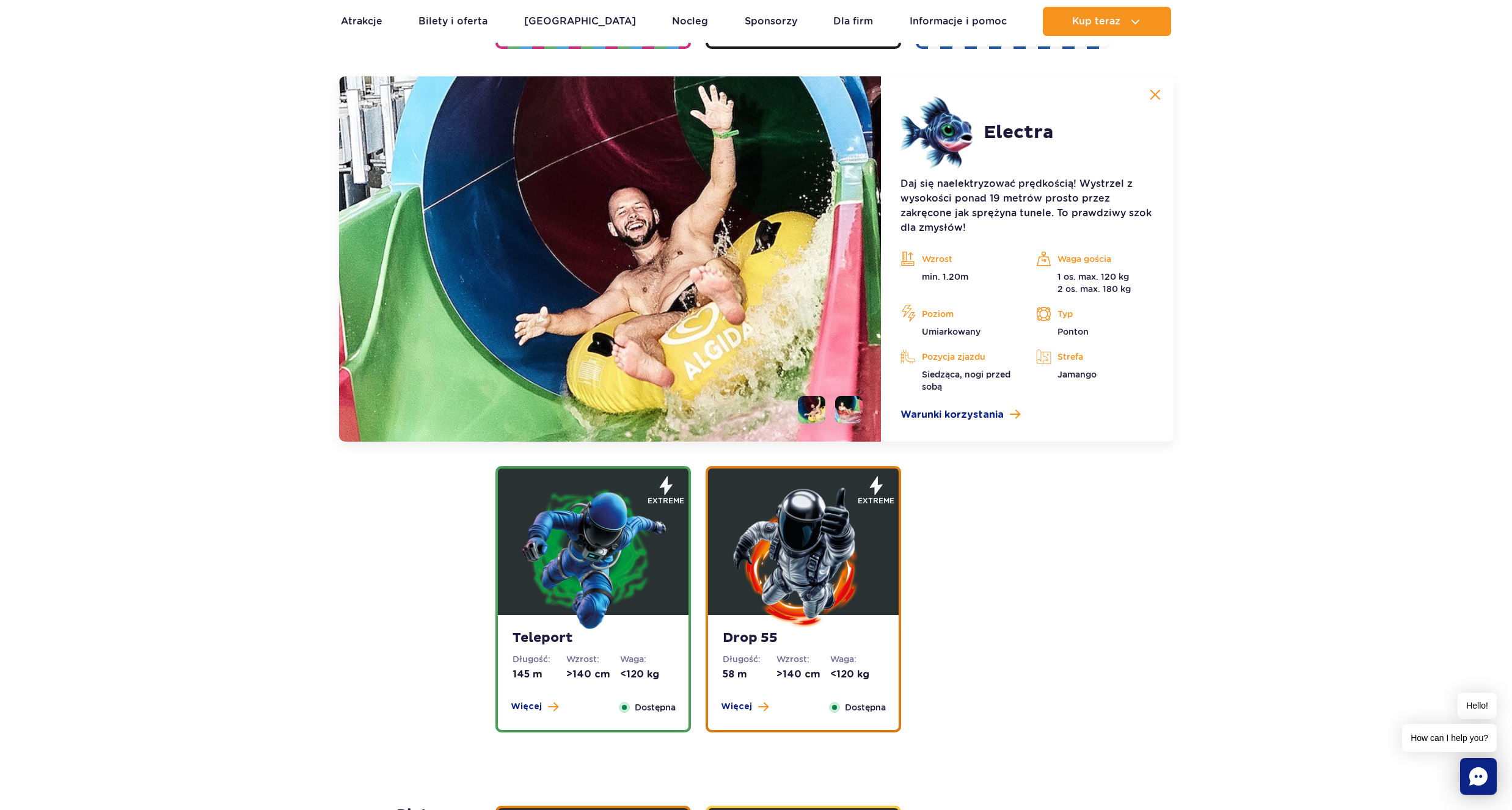
scroll to position [1462, 0]
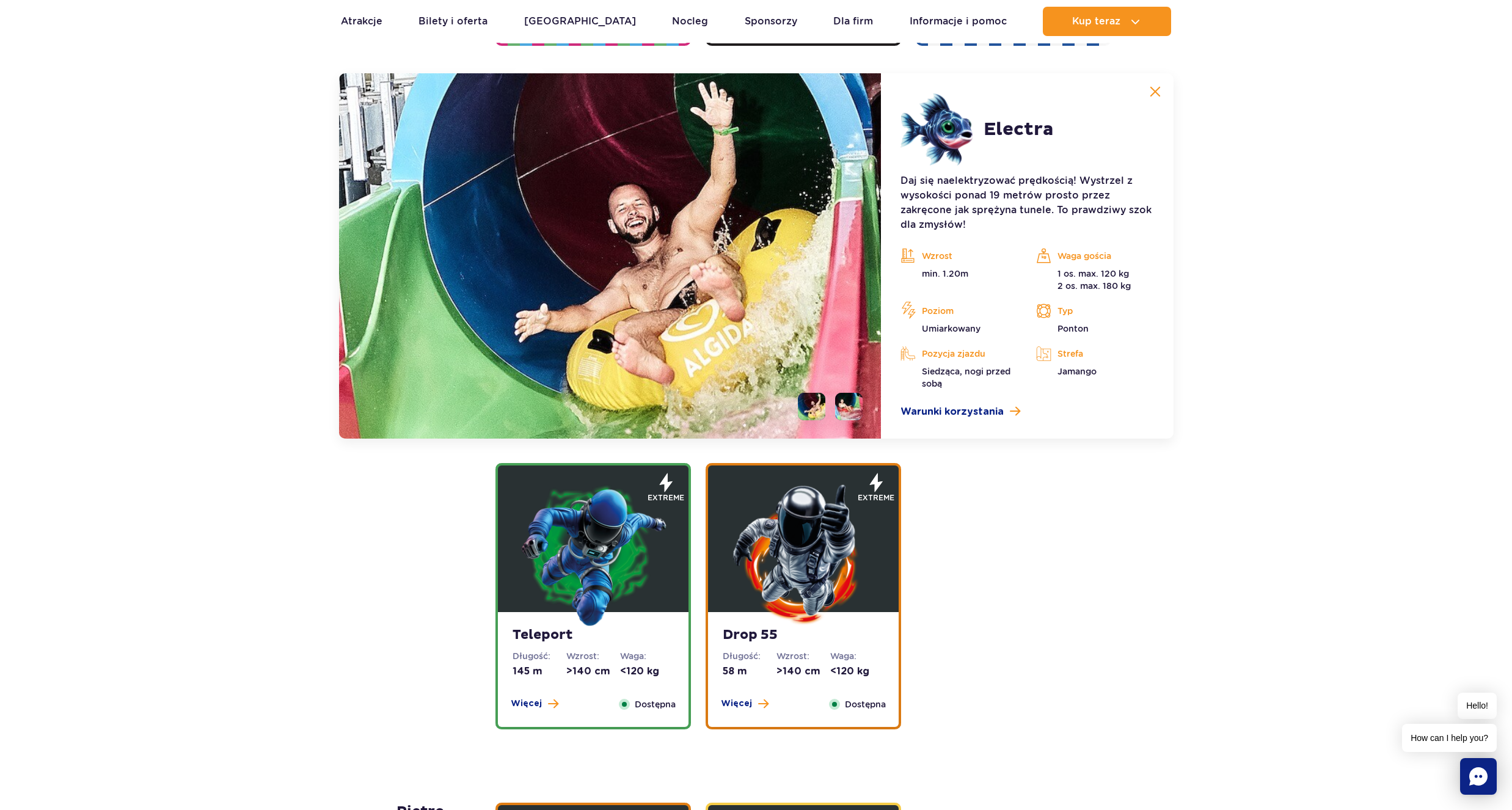
click at [853, 409] on li at bounding box center [849, 407] width 27 height 27
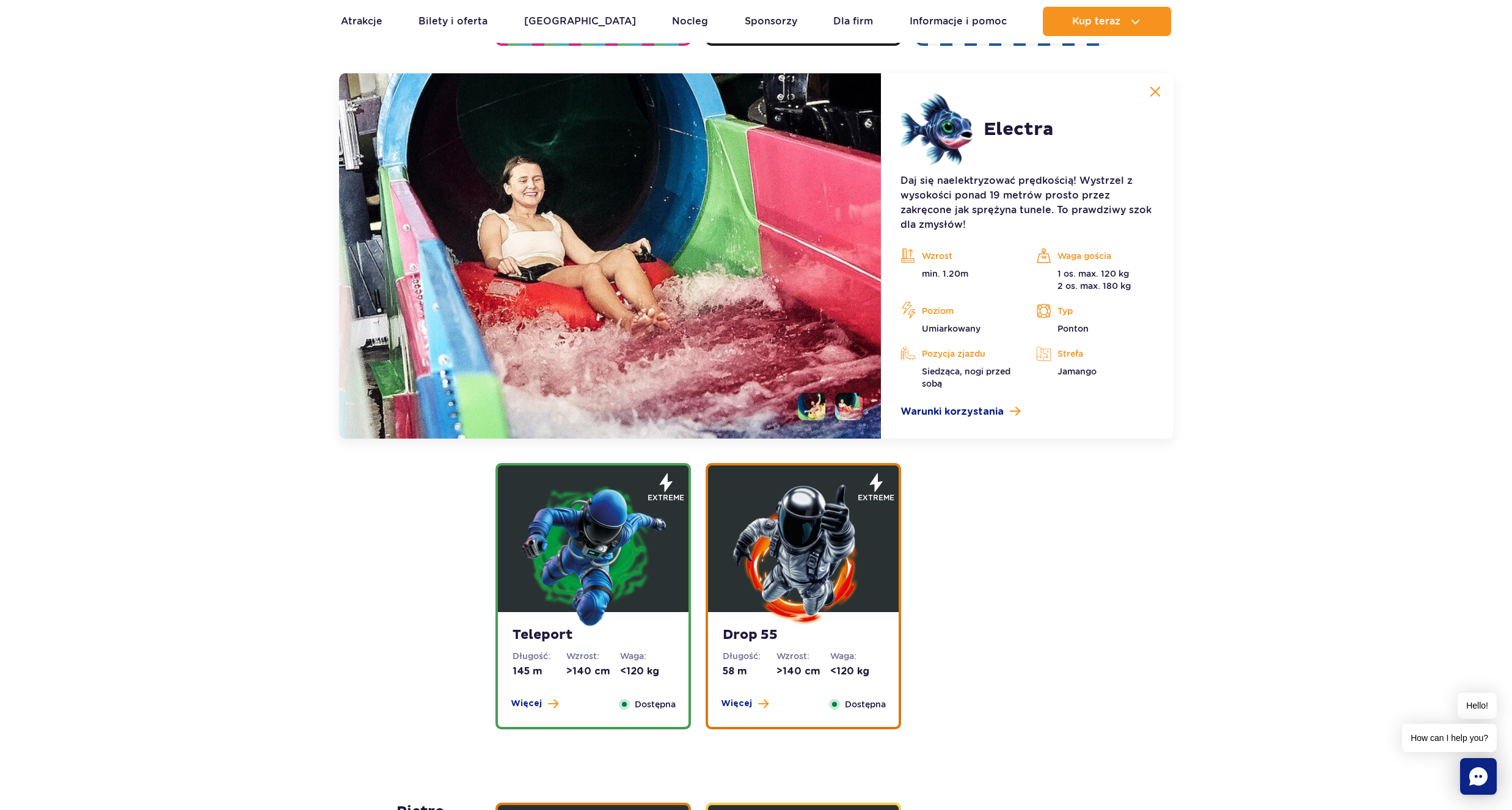
click at [815, 408] on li at bounding box center [812, 407] width 27 height 27
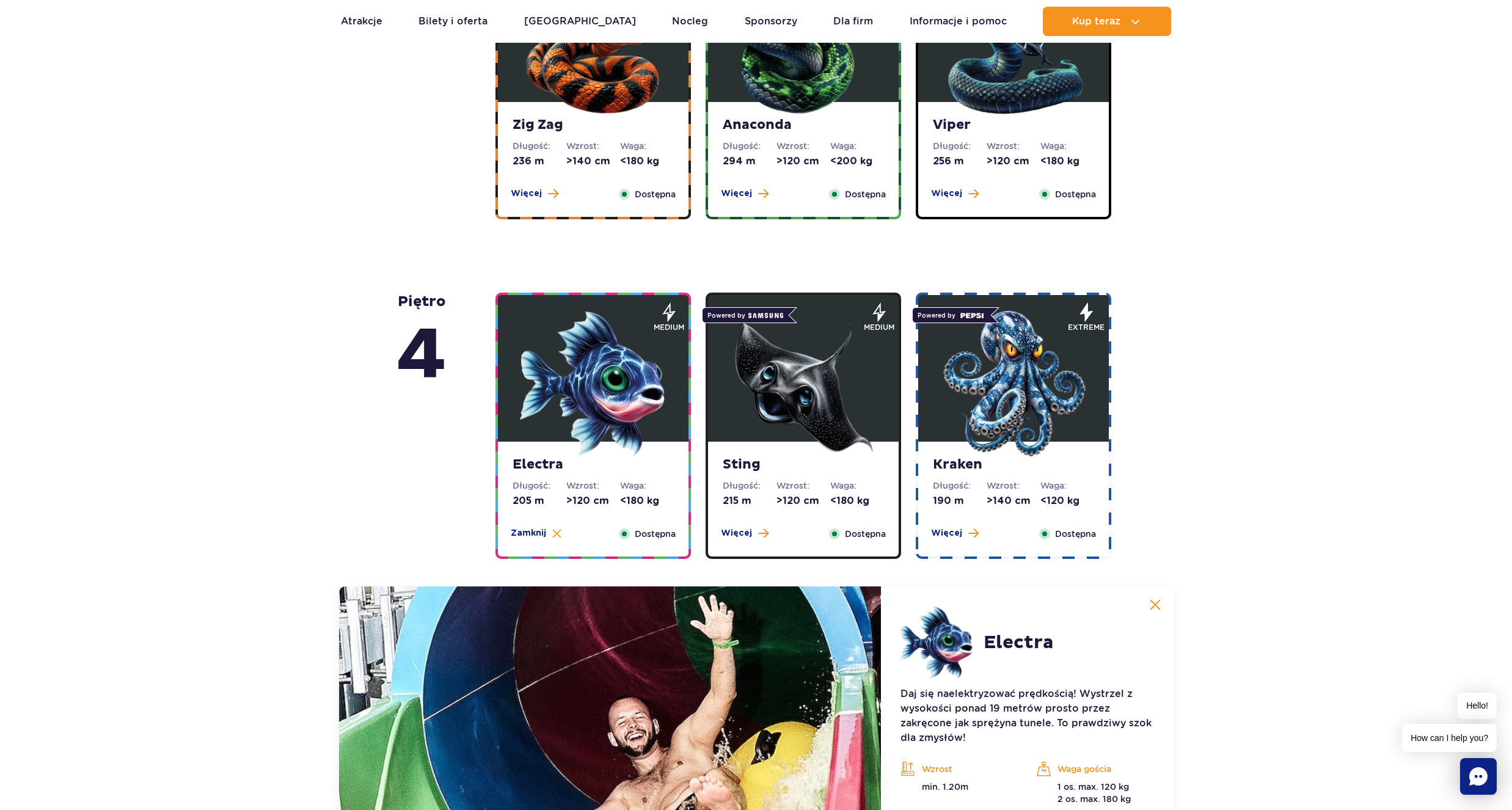
click at [753, 373] on img at bounding box center [803, 384] width 147 height 147
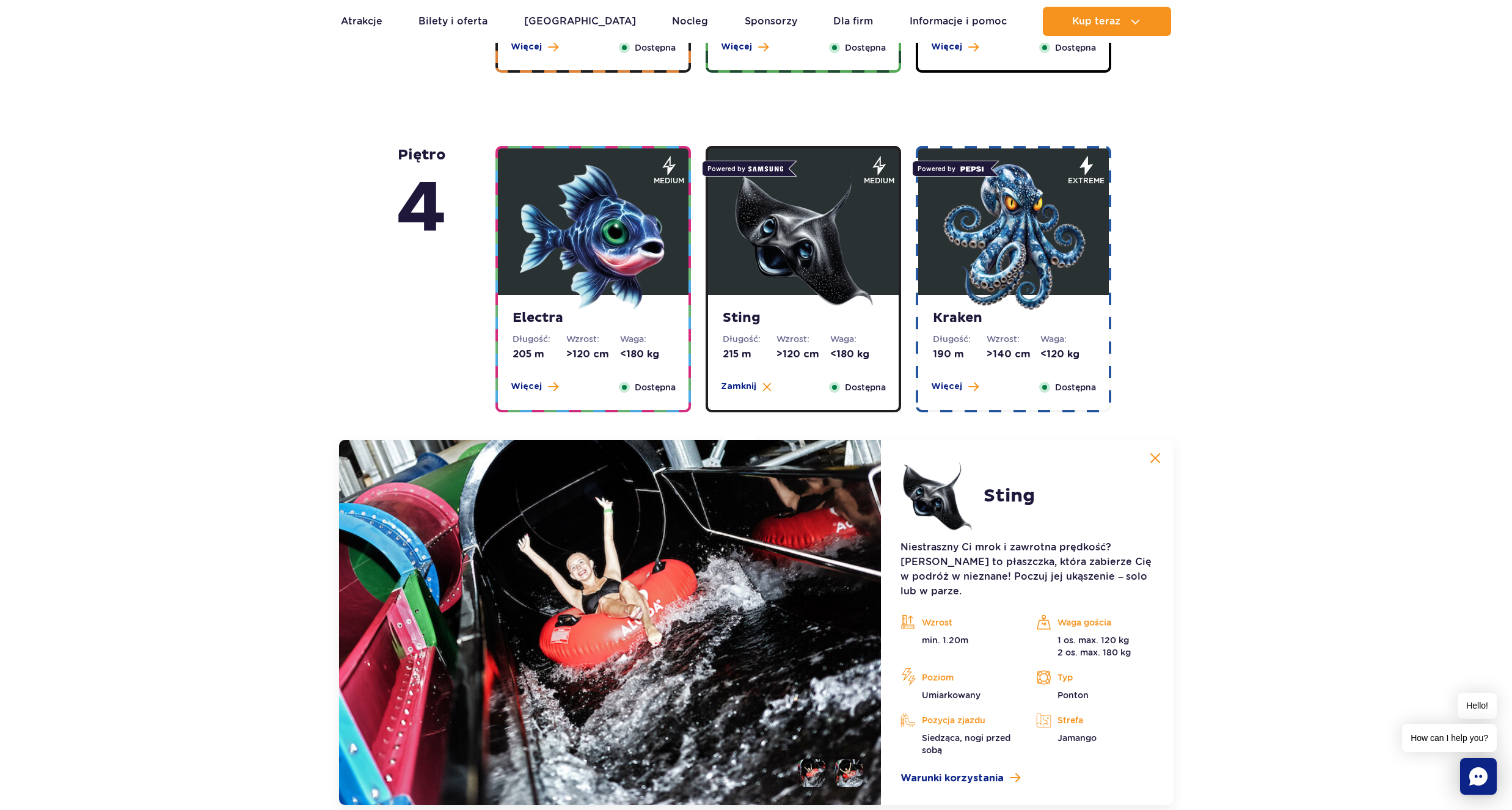
click at [982, 264] on img at bounding box center [1013, 237] width 147 height 147
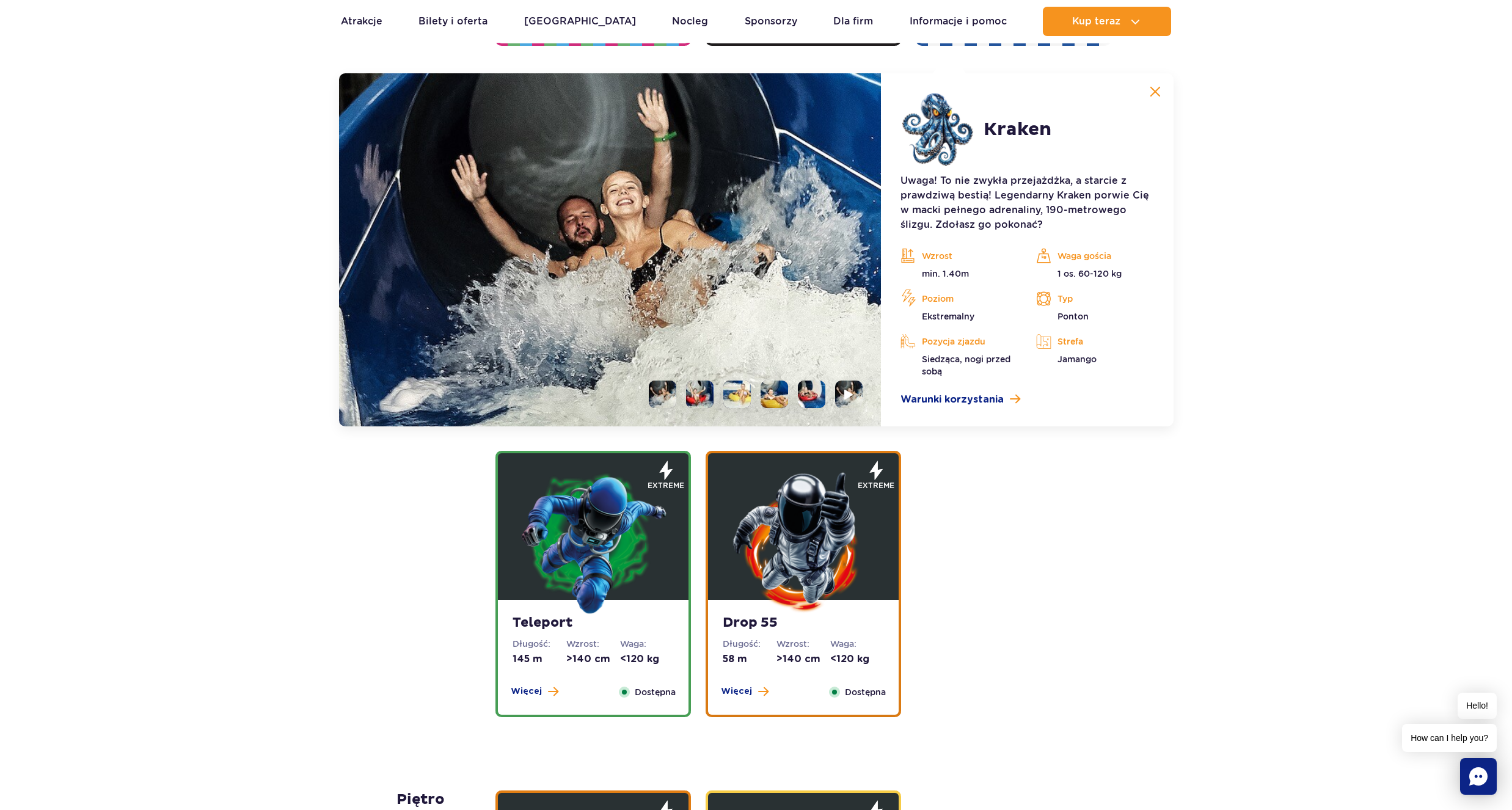
click at [774, 398] on li at bounding box center [775, 394] width 27 height 27
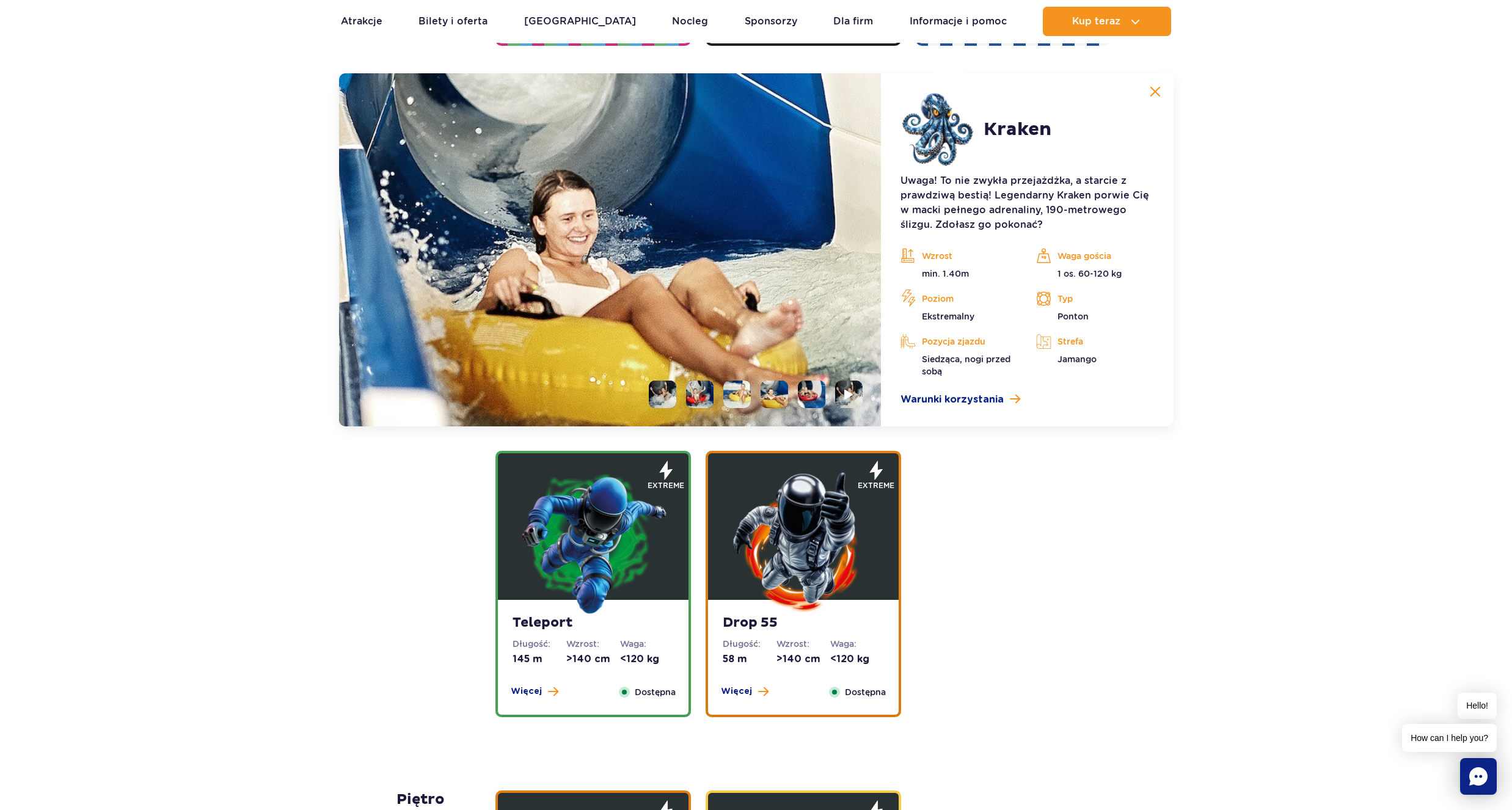
click at [728, 397] on li at bounding box center [737, 394] width 27 height 27
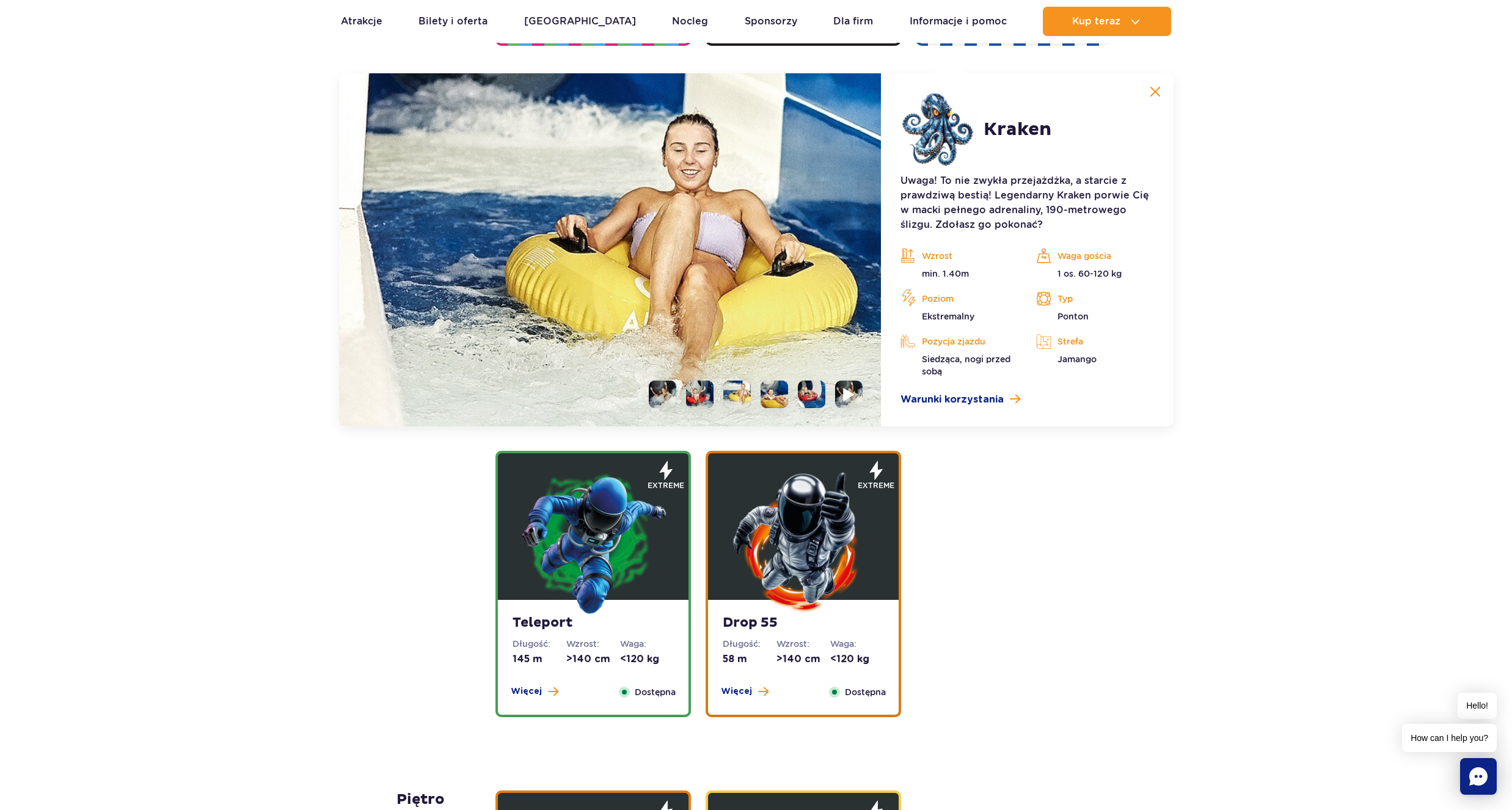
click at [847, 393] on img at bounding box center [849, 394] width 11 height 14
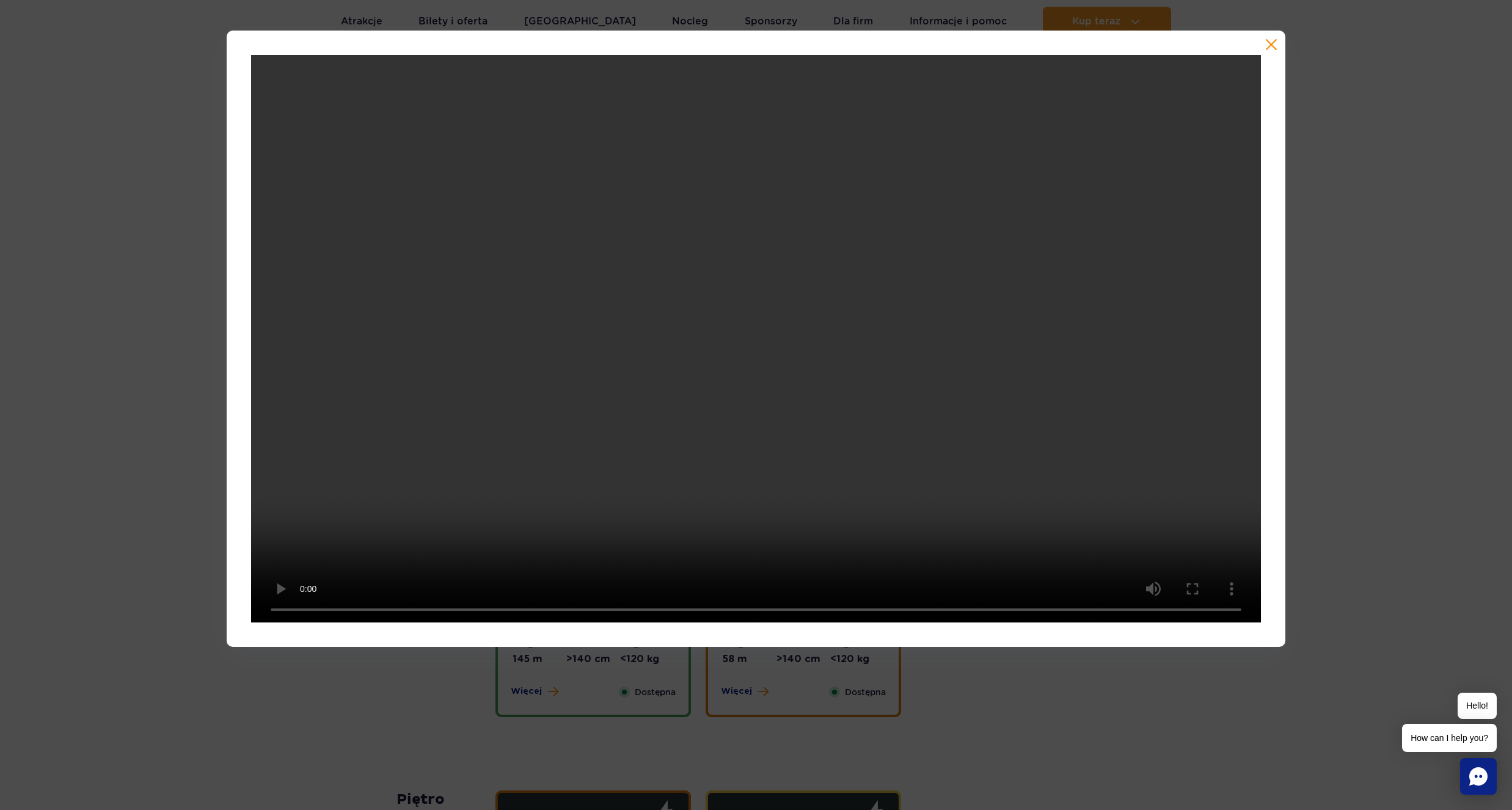
click at [1268, 54] on div at bounding box center [756, 339] width 1059 height 617
click at [1273, 42] on button "button" at bounding box center [1272, 45] width 12 height 12
